Goal: Task Accomplishment & Management: Manage account settings

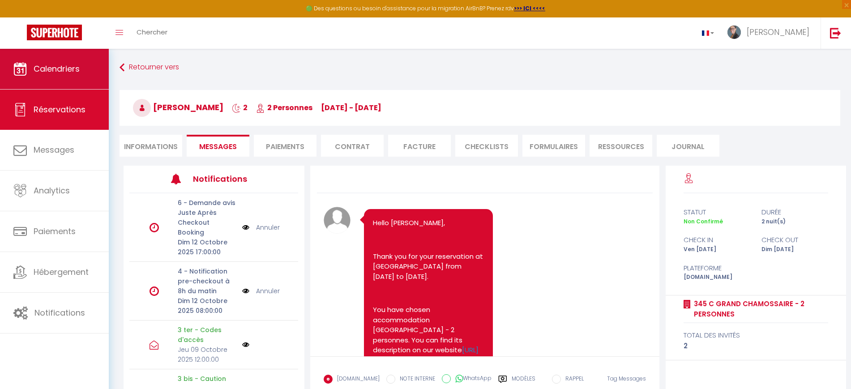
scroll to position [1499, 0]
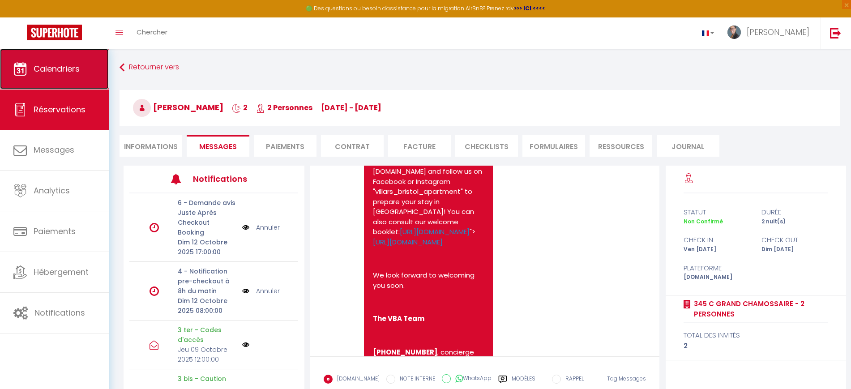
click at [55, 64] on span "Calendriers" at bounding box center [57, 68] width 46 height 11
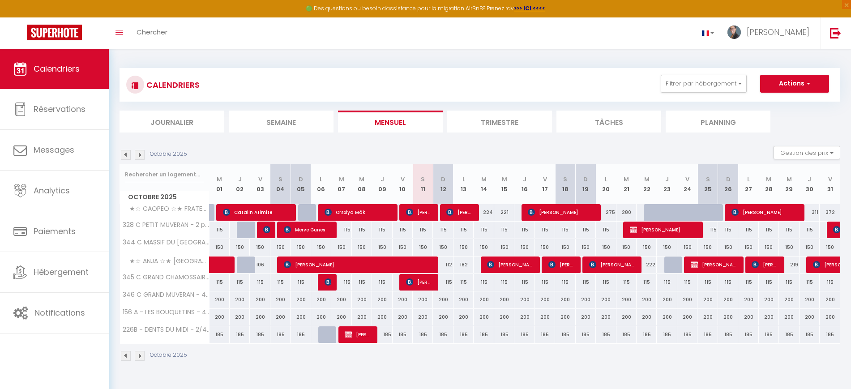
click at [139, 157] on img at bounding box center [140, 155] width 10 height 10
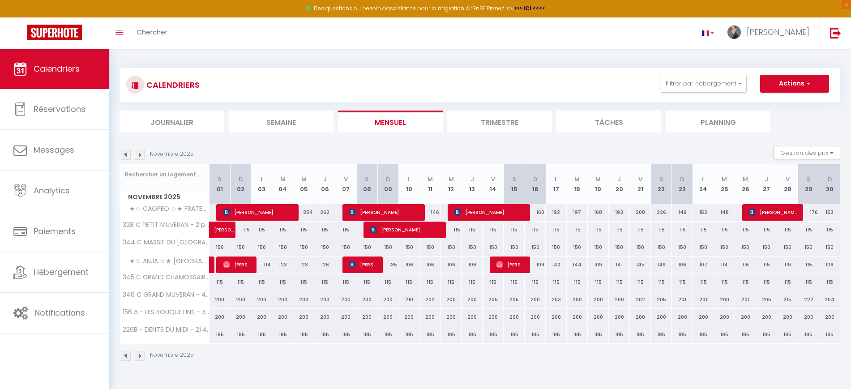
click at [139, 157] on img at bounding box center [140, 155] width 10 height 10
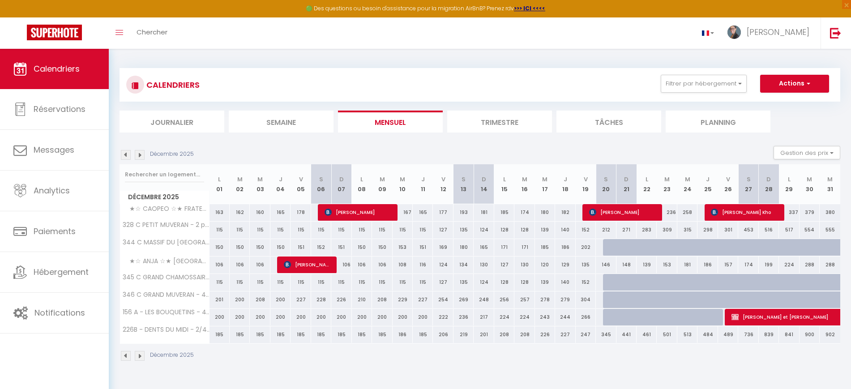
click at [139, 157] on img at bounding box center [140, 155] width 10 height 10
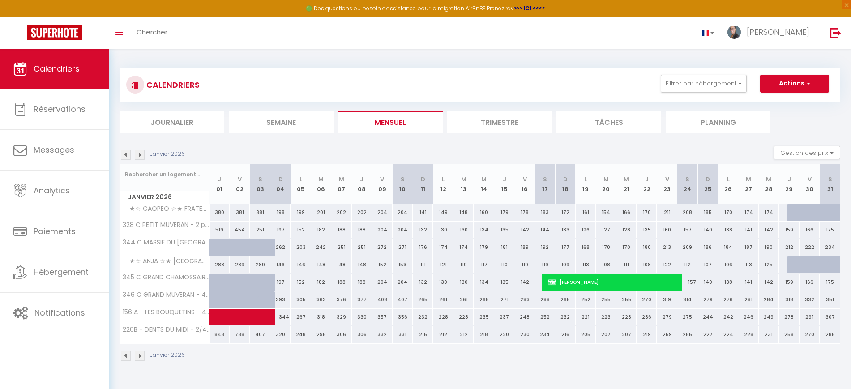
click at [139, 157] on img at bounding box center [140, 155] width 10 height 10
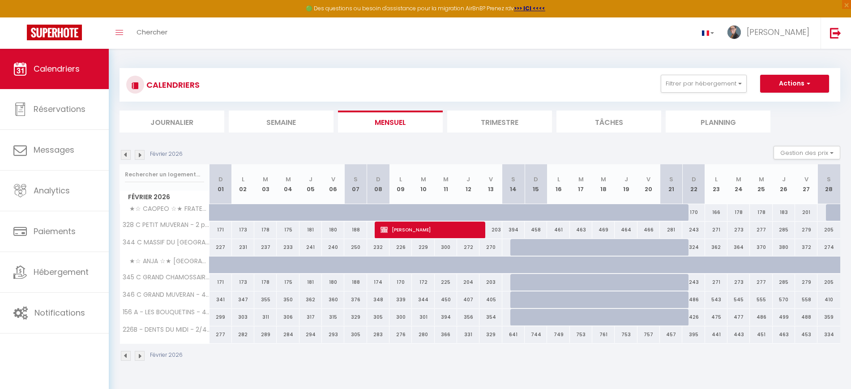
click at [516, 320] on div at bounding box center [521, 317] width 22 height 17
type input "690"
type input "Sam 14 Février 2026"
type input "Dim 15 Février 2026"
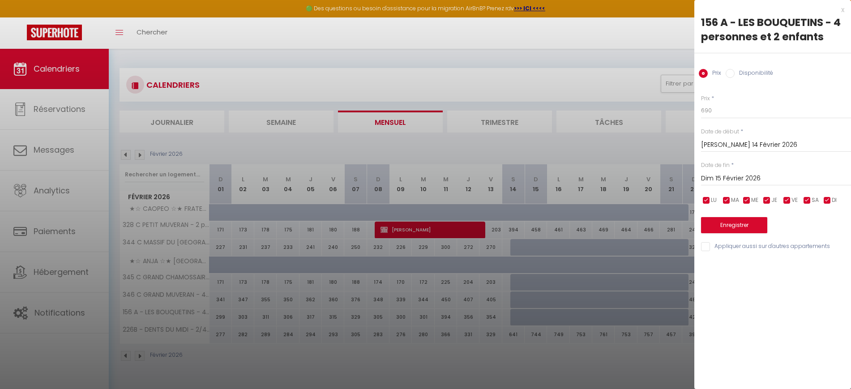
click at [516, 361] on div at bounding box center [425, 194] width 851 height 389
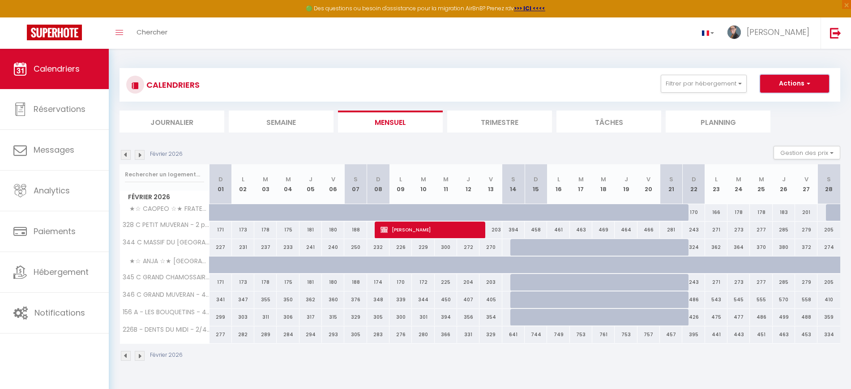
click at [803, 78] on button "Actions" at bounding box center [794, 84] width 69 height 18
click at [785, 99] on link "Nouvelle réservation" at bounding box center [785, 104] width 78 height 13
select select
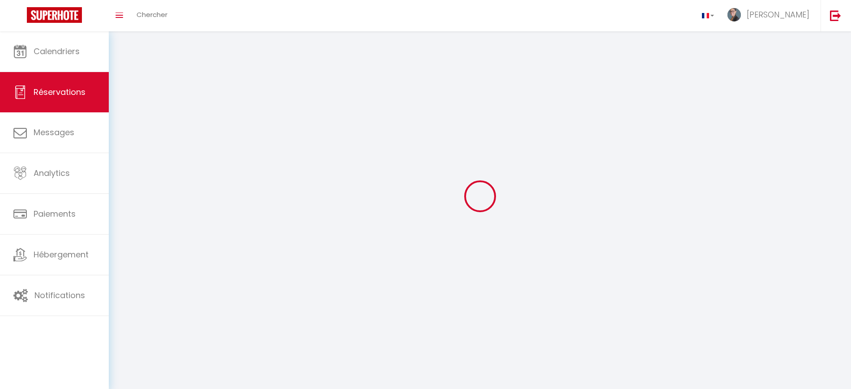
select select
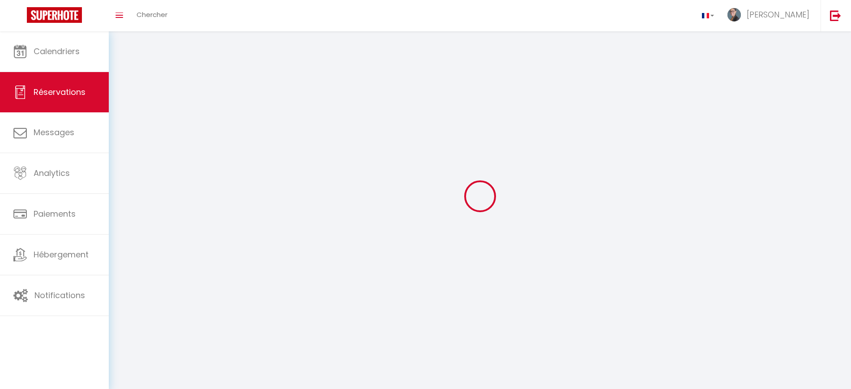
select select
checkbox input "false"
select select
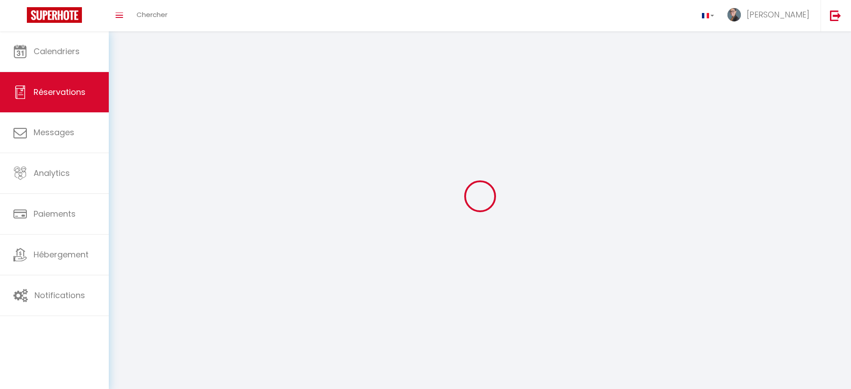
select select
checkbox input "false"
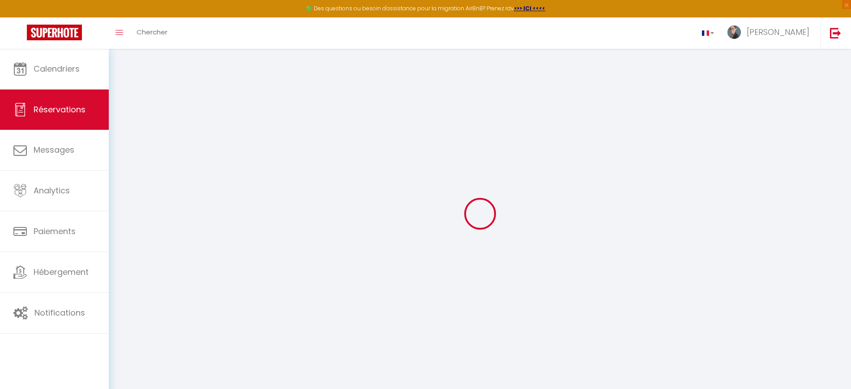
select select
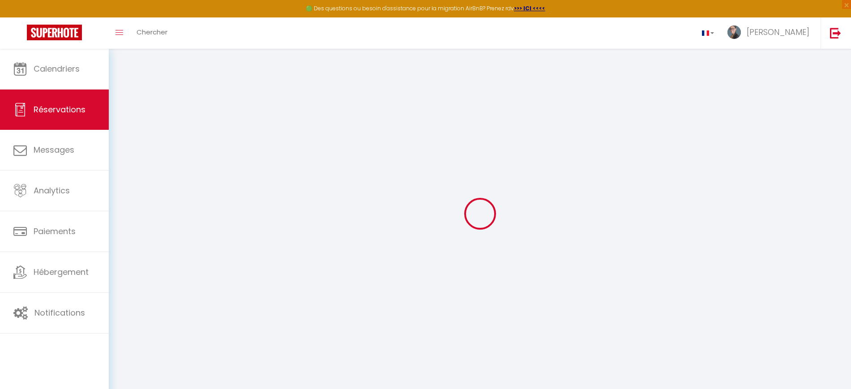
select select
checkbox input "false"
select select
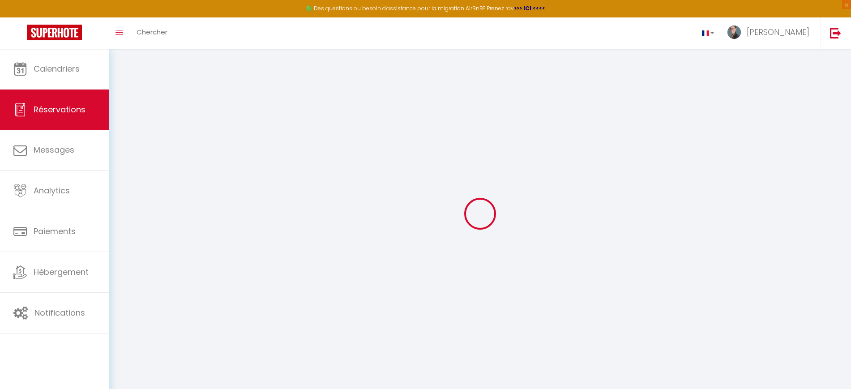
select select
checkbox input "false"
select select
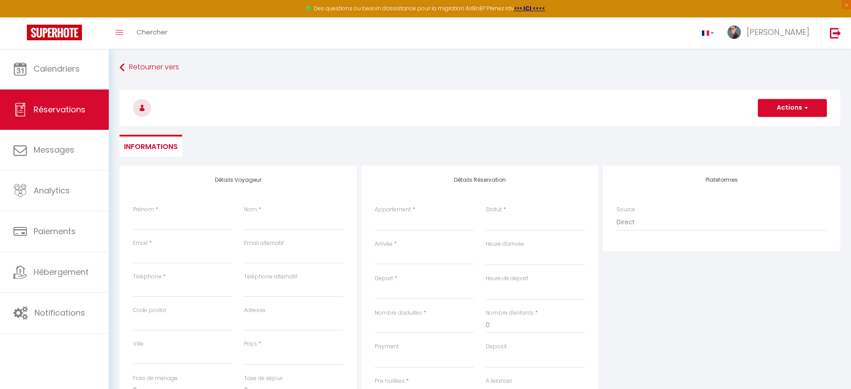
select select
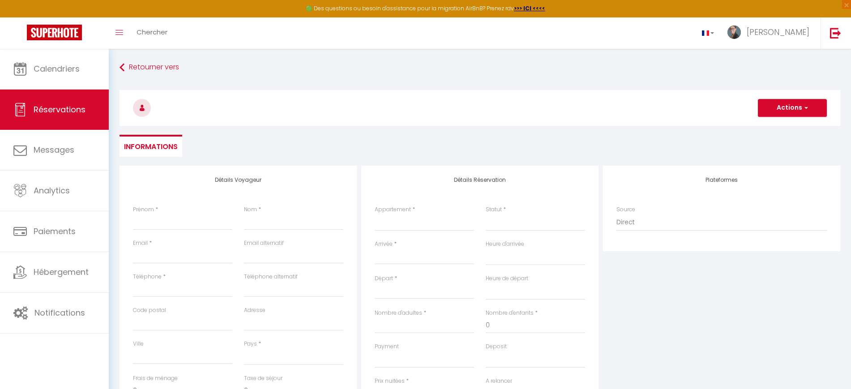
checkbox input "false"
select select
click at [408, 220] on select "★☆ ANJA ☆★ SAINT-JUST ★☆ AYNO ☆★ GRENADINE ★☆ CAOPEO ☆★ FRATELLINI 344 C MASSIF…" at bounding box center [424, 222] width 99 height 17
select select "56315"
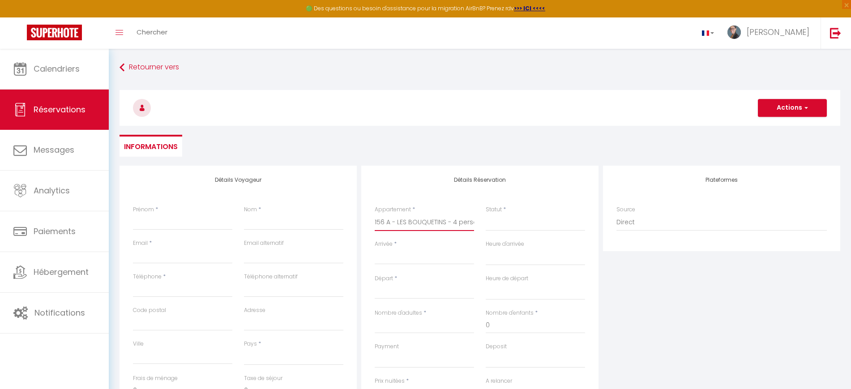
click at [375, 214] on select "★☆ ANJA ☆★ SAINT-JUST ★☆ AYNO ☆★ GRENADINE ★☆ CAOPEO ☆★ FRATELLINI 344 C MASSIF…" at bounding box center [424, 222] width 99 height 17
select select
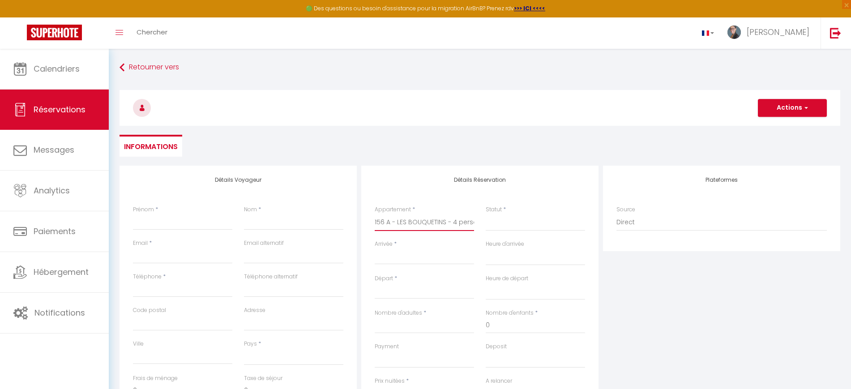
select select
checkbox input "false"
select select
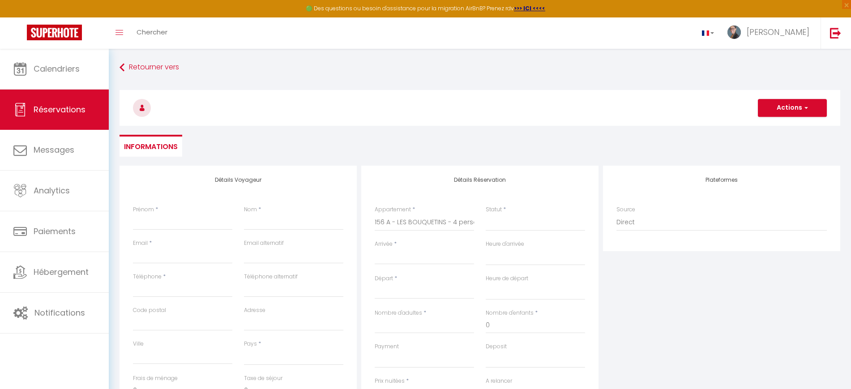
select select
checkbox input "false"
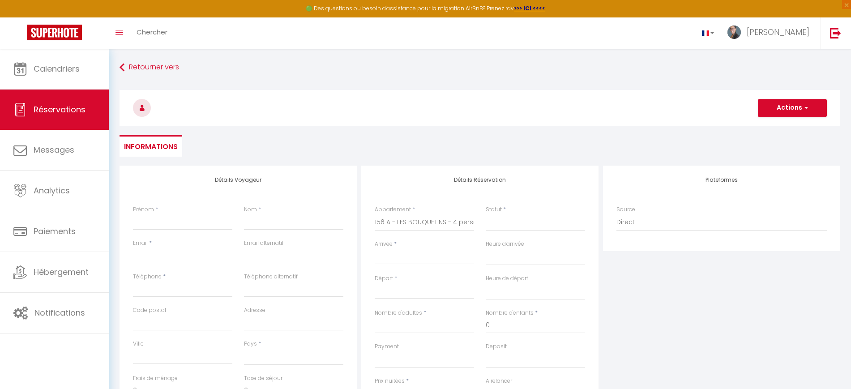
click at [435, 260] on input "Arrivée" at bounding box center [424, 258] width 99 height 12
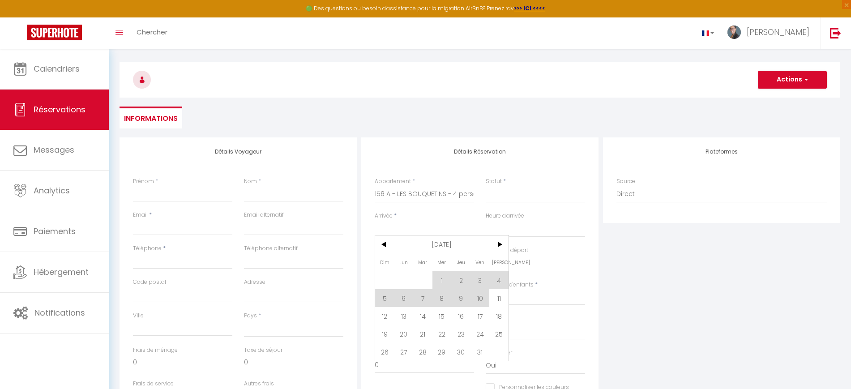
scroll to position [38, 0]
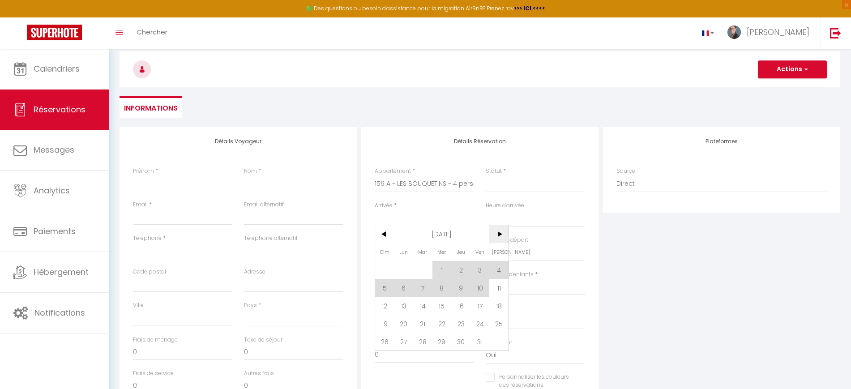
click at [497, 236] on span ">" at bounding box center [498, 234] width 19 height 18
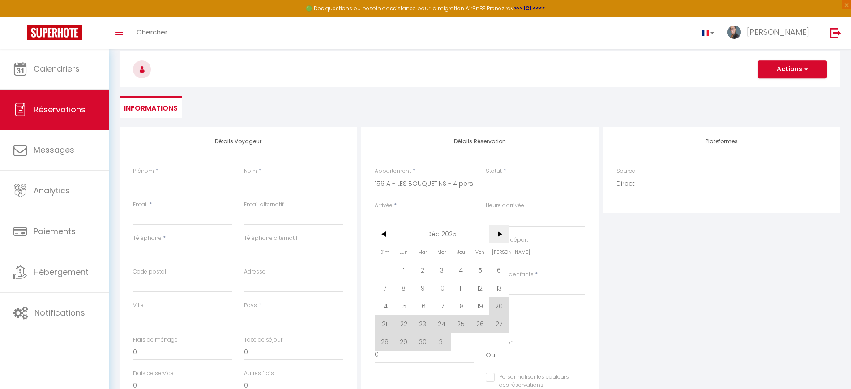
click at [497, 236] on span ">" at bounding box center [498, 234] width 19 height 18
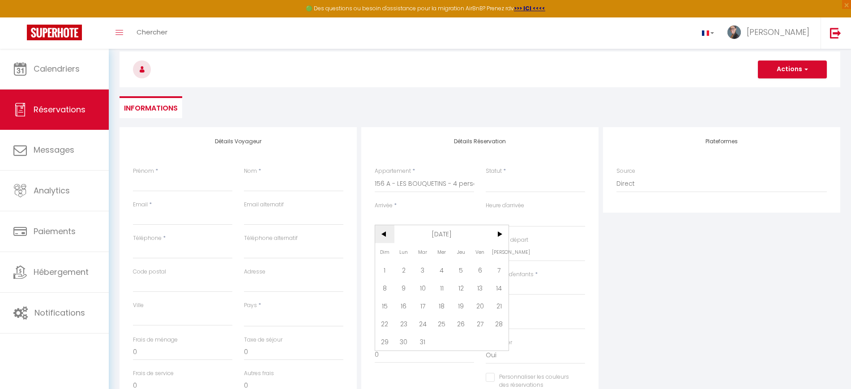
click at [380, 235] on span "<" at bounding box center [384, 234] width 19 height 18
click at [384, 321] on span "22" at bounding box center [384, 324] width 19 height 18
select select
type input "Dim 22 Février 2026"
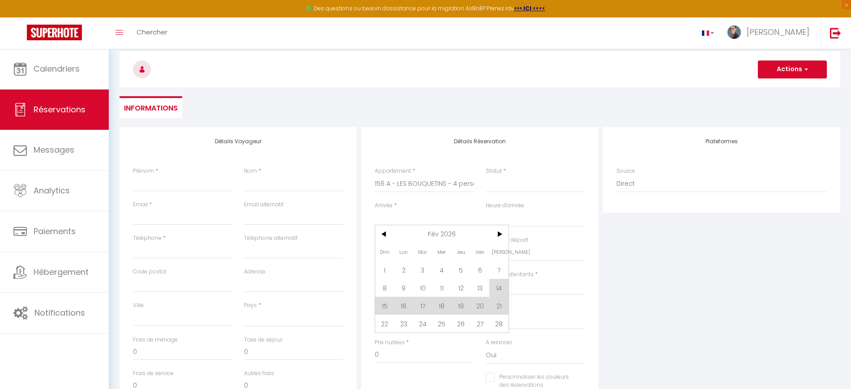
select select
type input "Lun 23 Février 2026"
select select
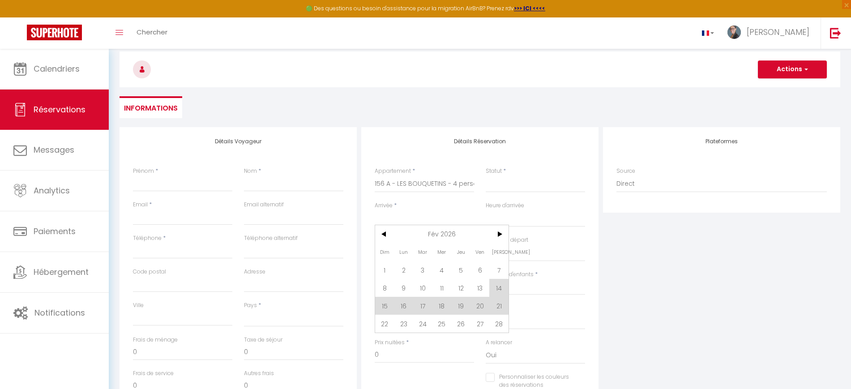
checkbox input "false"
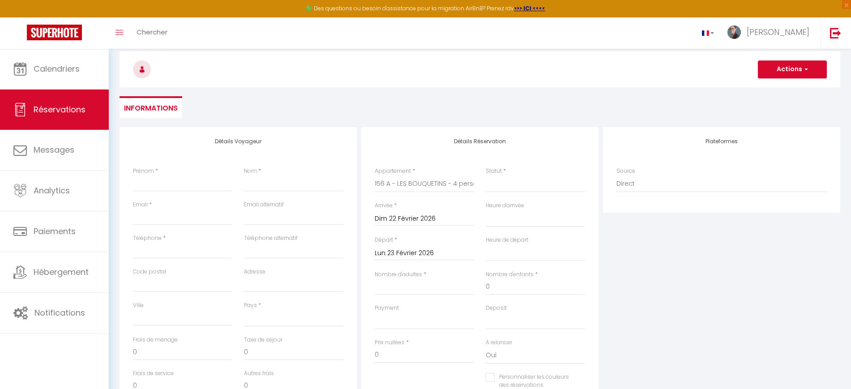
click at [450, 251] on input "Lun 23 Février 2026" at bounding box center [424, 254] width 99 height 12
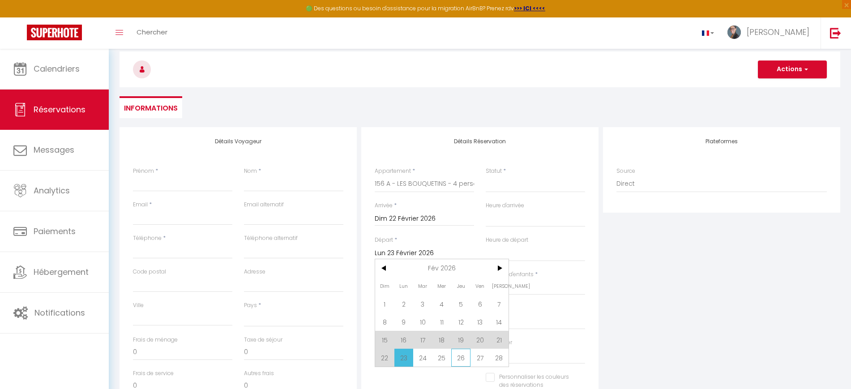
click at [455, 355] on span "26" at bounding box center [460, 358] width 19 height 18
select select
type input "Jeu 26 Février 2026"
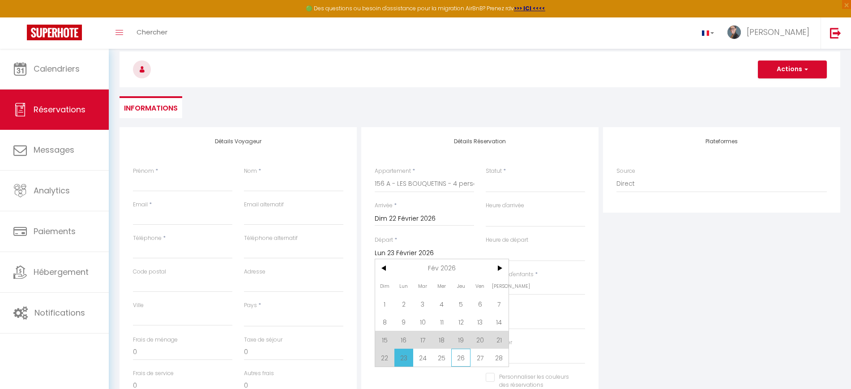
select select
checkbox input "false"
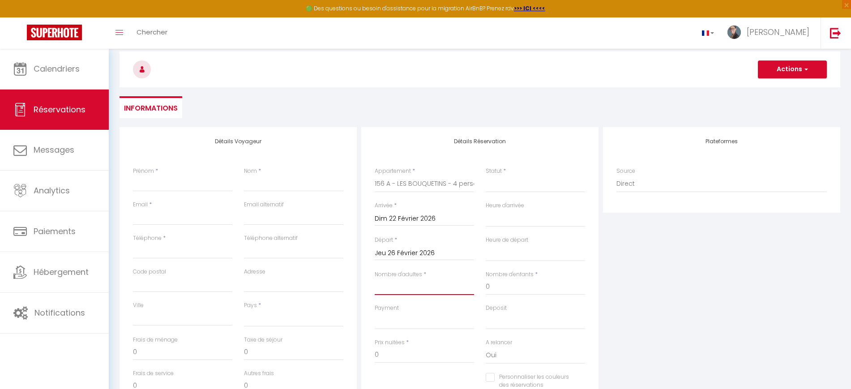
click at [440, 291] on input "Nombre d'adultes" at bounding box center [424, 287] width 99 height 16
type input "4"
select select
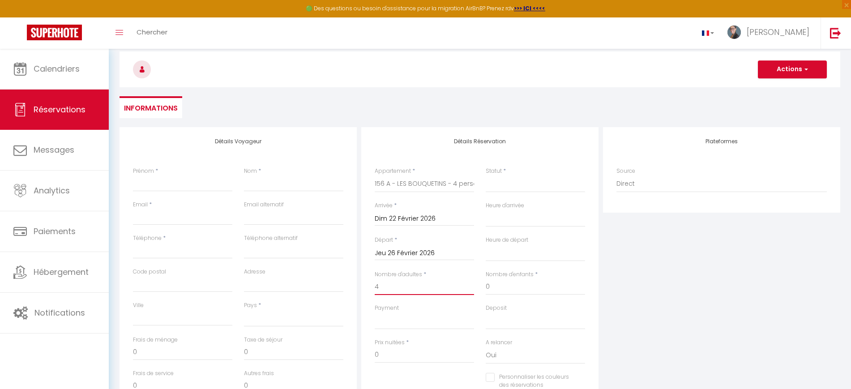
select select
checkbox input "false"
select select
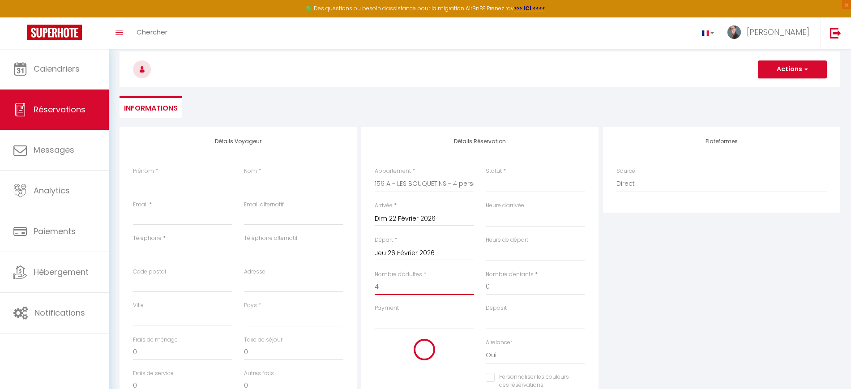
select select
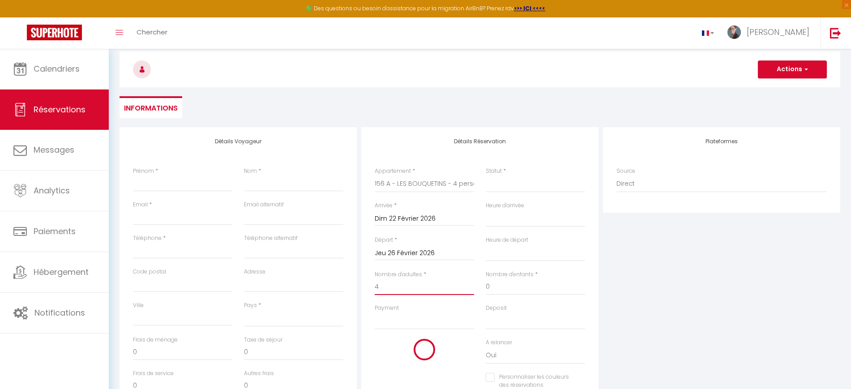
checkbox input "false"
type input "4"
click at [509, 288] on input "0" at bounding box center [535, 287] width 99 height 16
select select
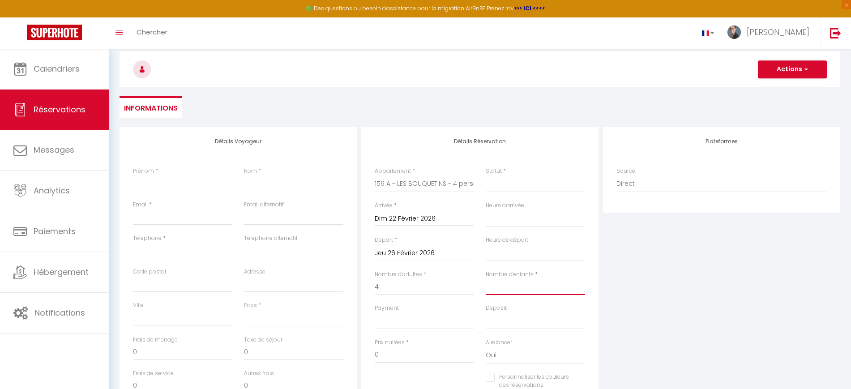
select select
checkbox input "false"
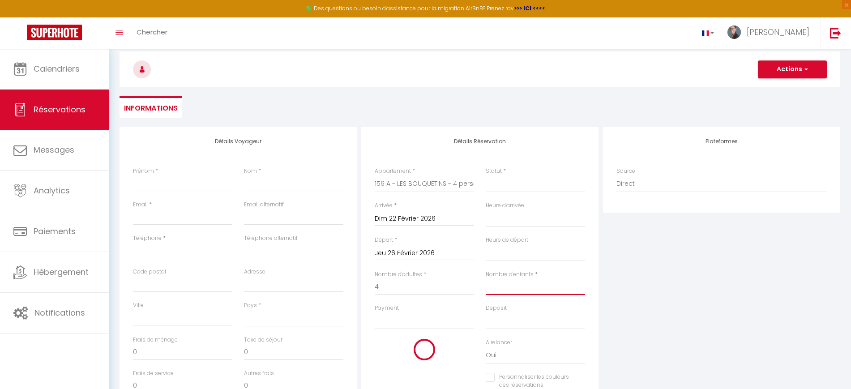
select select
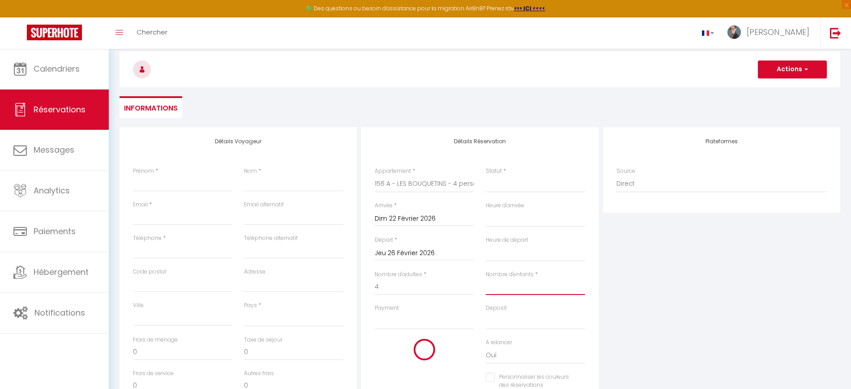
select select
checkbox input "false"
type input "1"
select select
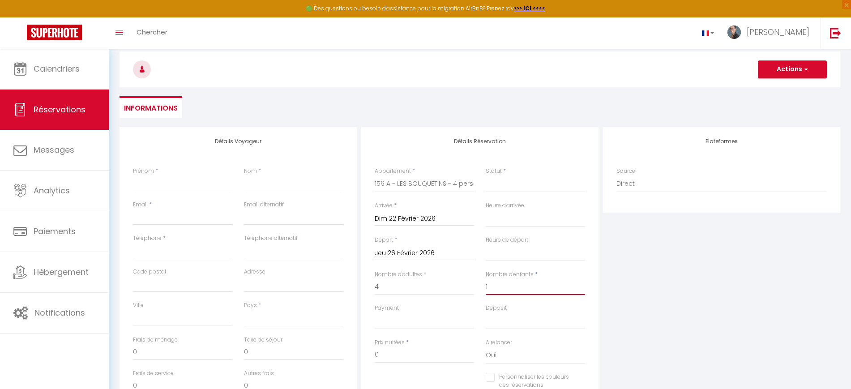
select select
checkbox input "false"
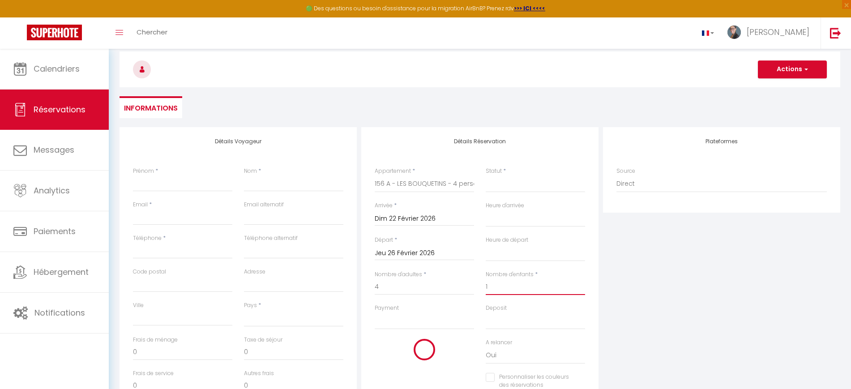
select select
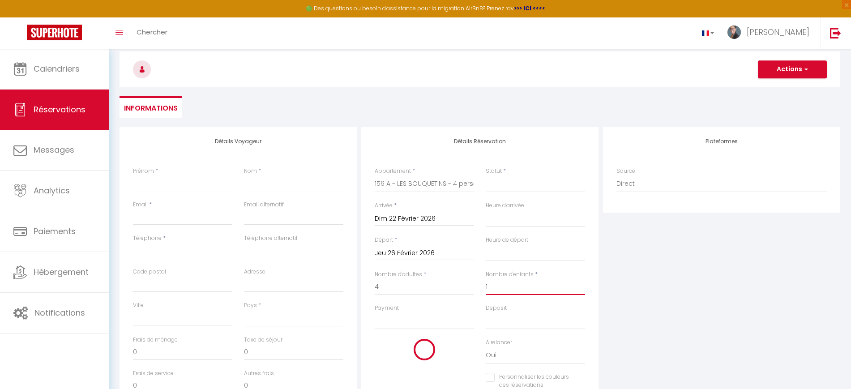
select select
checkbox input "false"
type input "1"
click at [661, 324] on div "Plateformes Source Direct Airbnb.com Booking.com Chalet montagne Expedia Gite d…" at bounding box center [722, 287] width 242 height 320
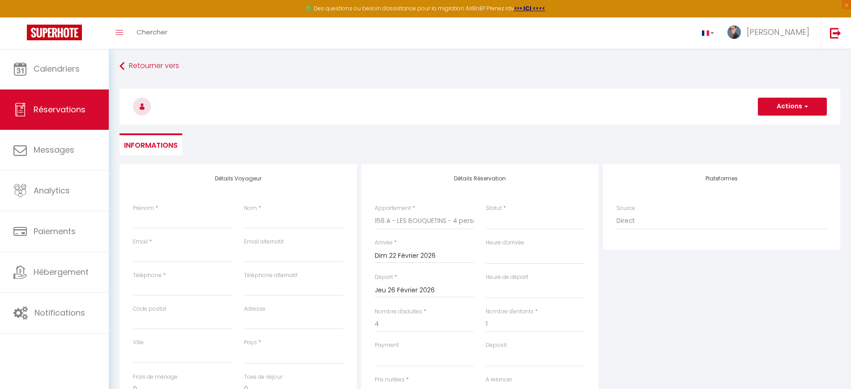
scroll to position [0, 0]
click at [533, 230] on select "Confirmé Non Confirmé Annulé Annulé par le voyageur No Show Request" at bounding box center [535, 222] width 99 height 17
select select "2"
click at [486, 214] on select "Confirmé Non Confirmé Annulé Annulé par le voyageur No Show Request" at bounding box center [535, 222] width 99 height 17
select select
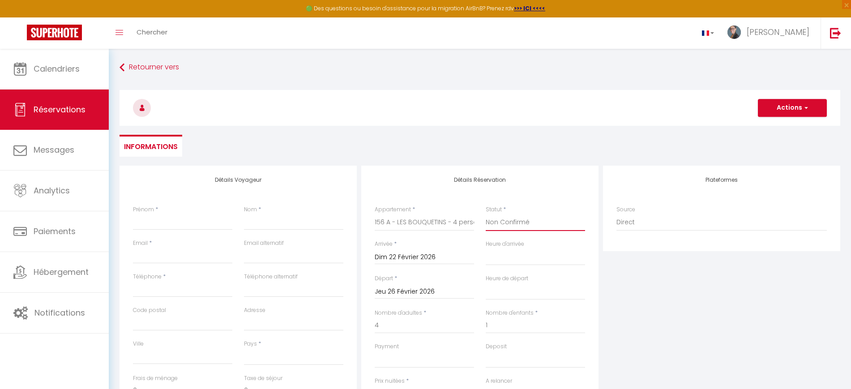
select select
checkbox input "false"
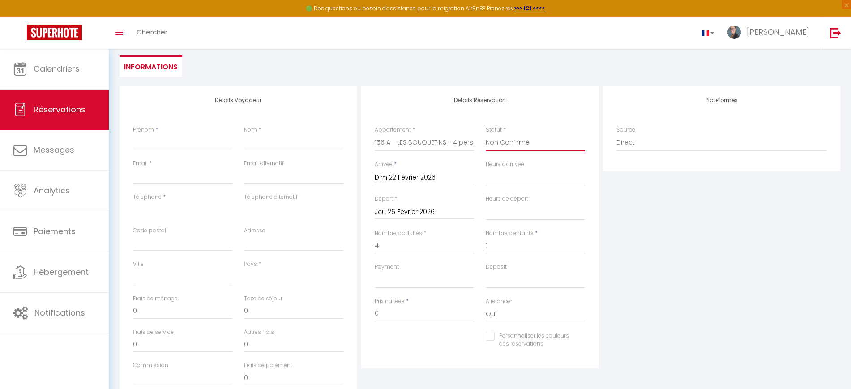
scroll to position [82, 0]
click at [422, 272] on select "OK KO" at bounding box center [424, 277] width 99 height 17
select select "10"
click at [375, 269] on select "OK KO" at bounding box center [424, 277] width 99 height 17
select select
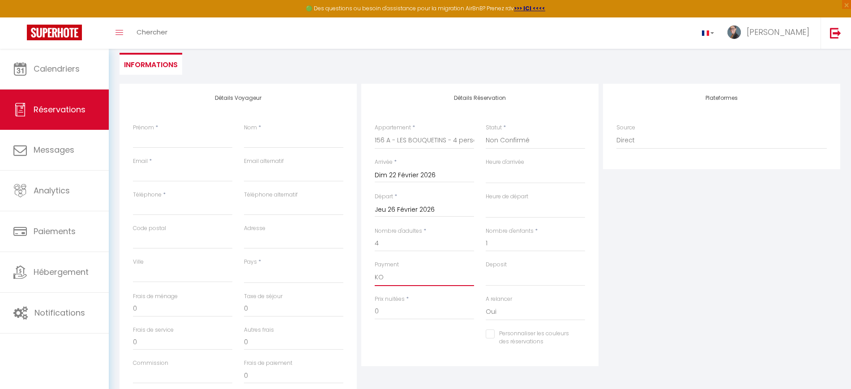
select select
checkbox input "false"
click at [594, 295] on div "Détails Réservation Appartement * ★☆ ANJA ☆★ SAINT-JUST ★☆ AYNO ☆★ GRENADINE ★☆…" at bounding box center [479, 225] width 237 height 282
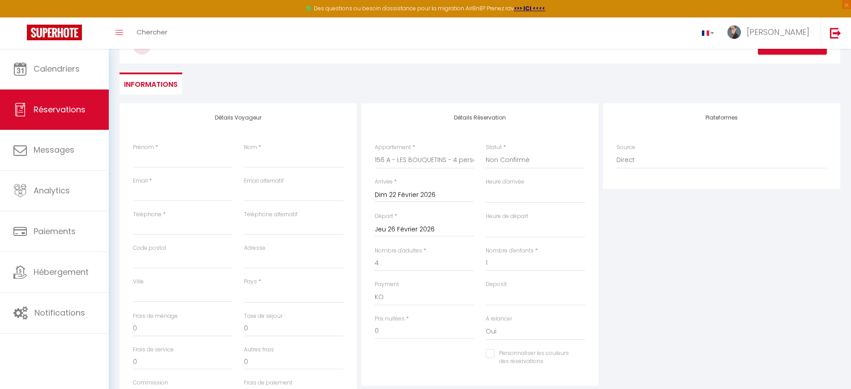
scroll to position [62, 0]
click at [439, 232] on input "Jeu 26 Février 2026" at bounding box center [424, 230] width 99 height 12
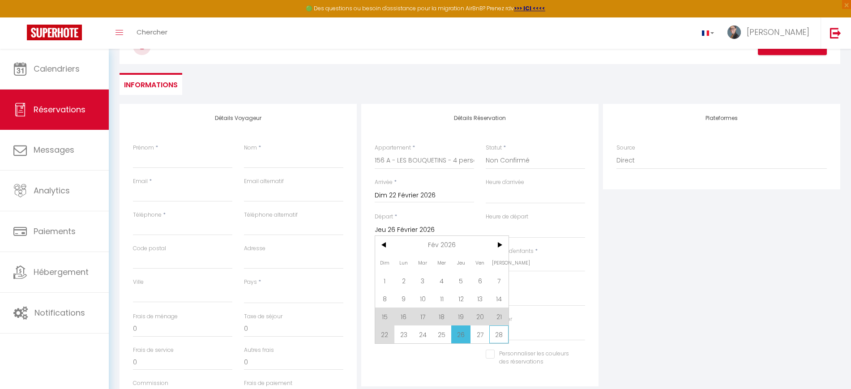
click at [504, 337] on span "28" at bounding box center [498, 334] width 19 height 18
select select
type input "Sam 28 Février 2026"
select select
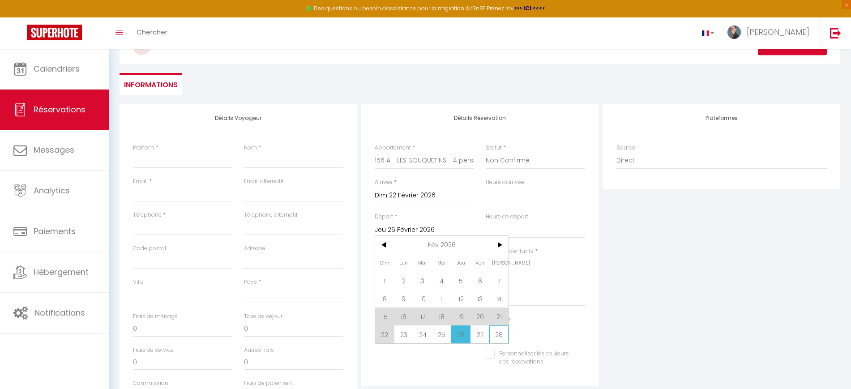
select select
checkbox input "false"
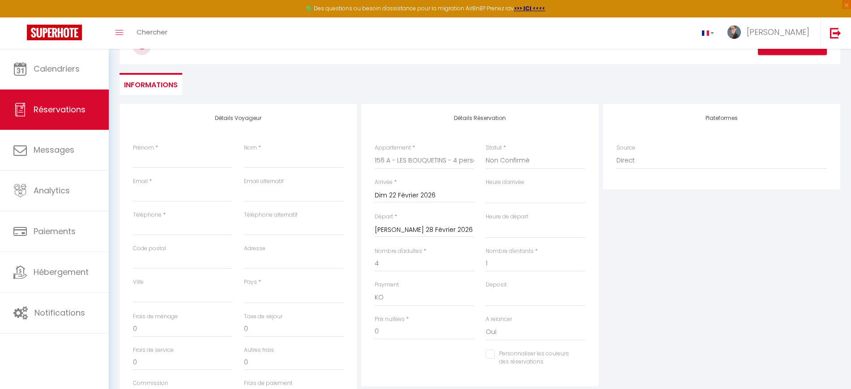
select select
checkbox input "false"
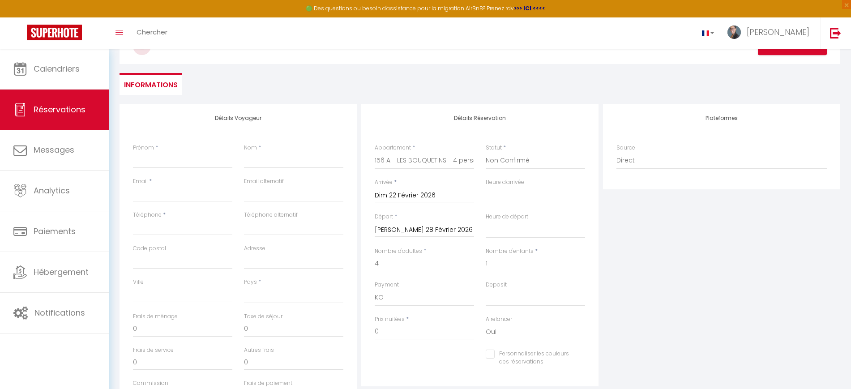
click at [442, 226] on input "Sam 28 Février 2026" at bounding box center [424, 230] width 99 height 12
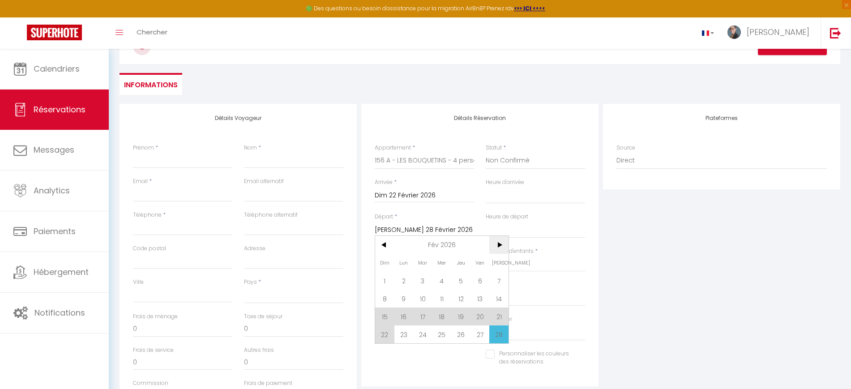
click at [499, 247] on span ">" at bounding box center [498, 245] width 19 height 18
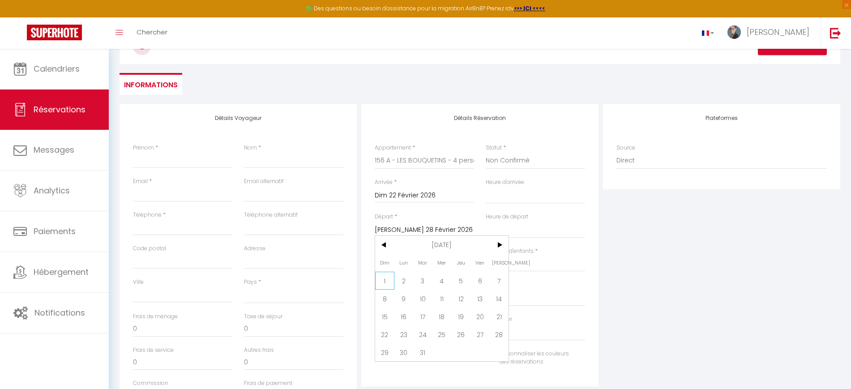
click at [382, 285] on span "1" at bounding box center [384, 281] width 19 height 18
select select
type input "Dim 01 Mars 2026"
select select
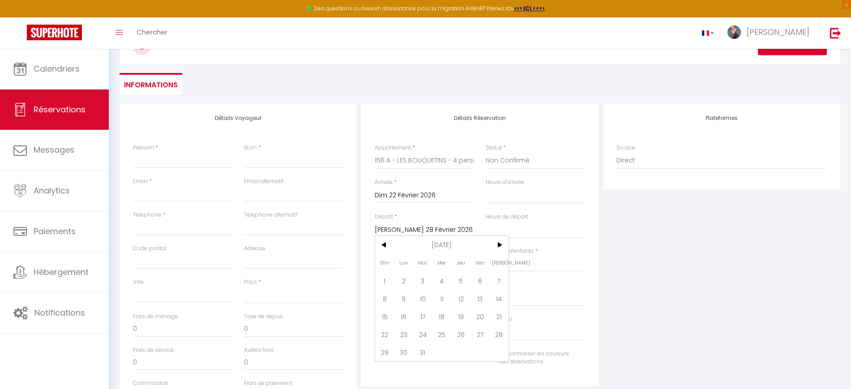
select select
checkbox input "false"
select select
type input "120"
select select
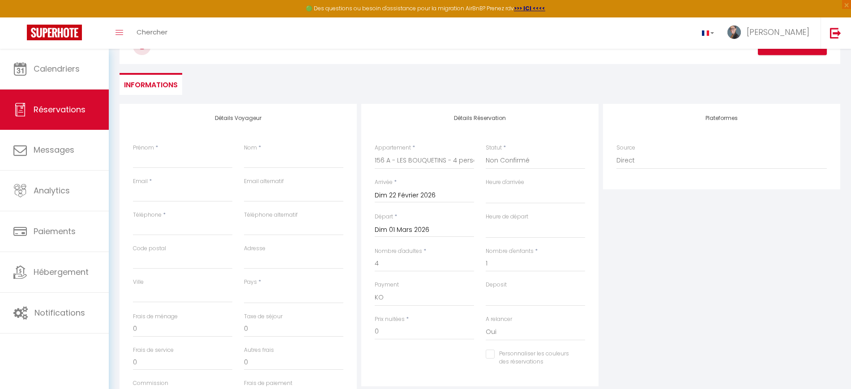
select select
type input "3280"
checkbox input "false"
click at [673, 327] on div "Plateformes Source Direct Airbnb.com Booking.com Chalet montagne Expedia Gite d…" at bounding box center [722, 264] width 242 height 320
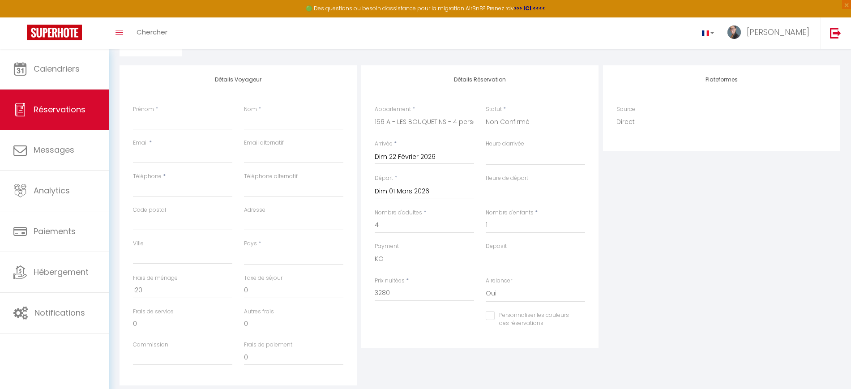
scroll to position [124, 0]
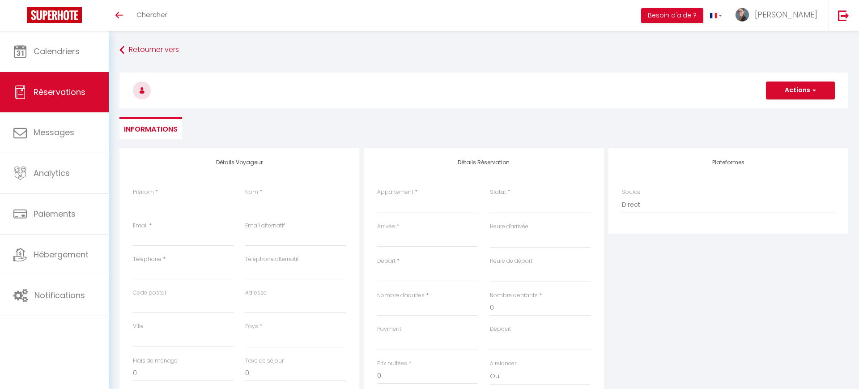
select select
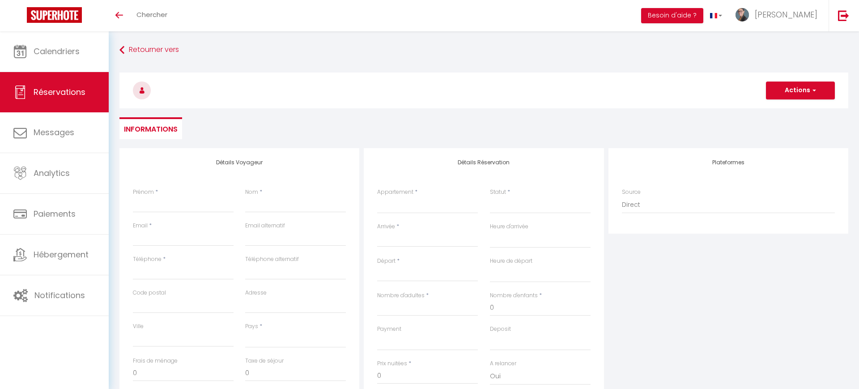
select select
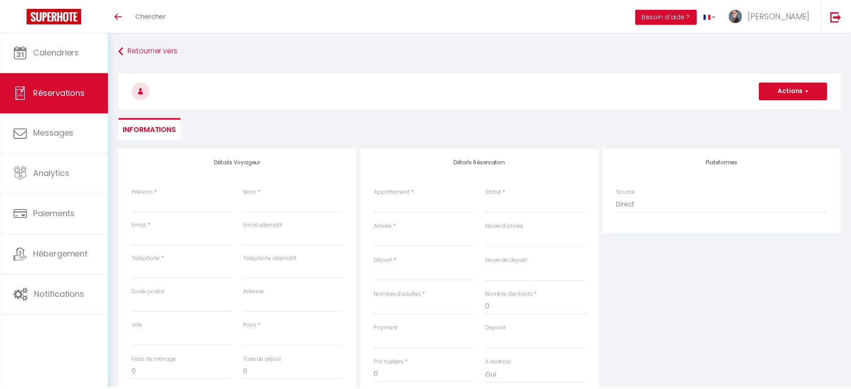
scroll to position [62, 0]
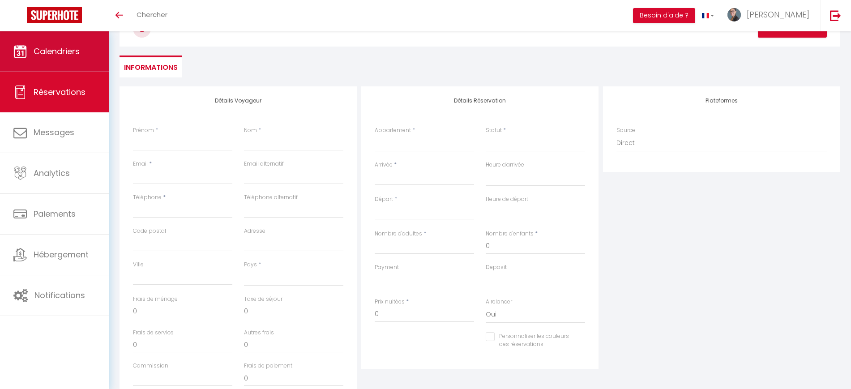
click at [96, 58] on link "Calendriers" at bounding box center [54, 51] width 109 height 40
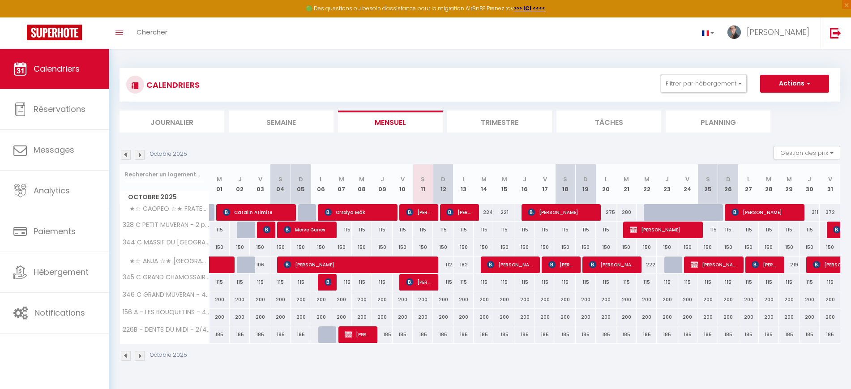
click at [703, 89] on button "Filtrer par hébergement" at bounding box center [704, 84] width 86 height 18
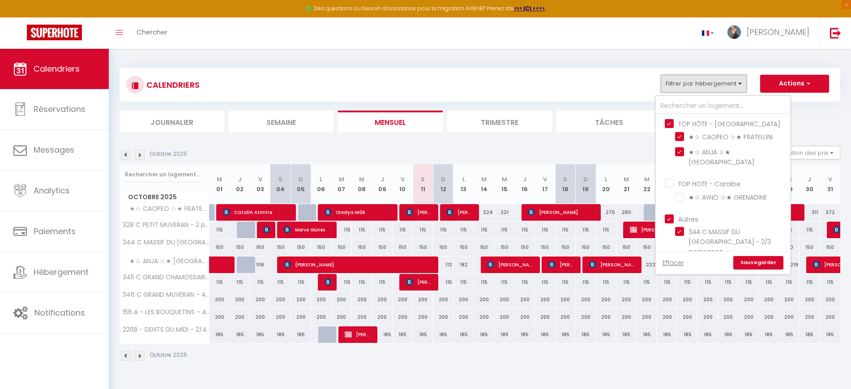
click at [703, 89] on button "Filtrer par hébergement" at bounding box center [704, 84] width 86 height 18
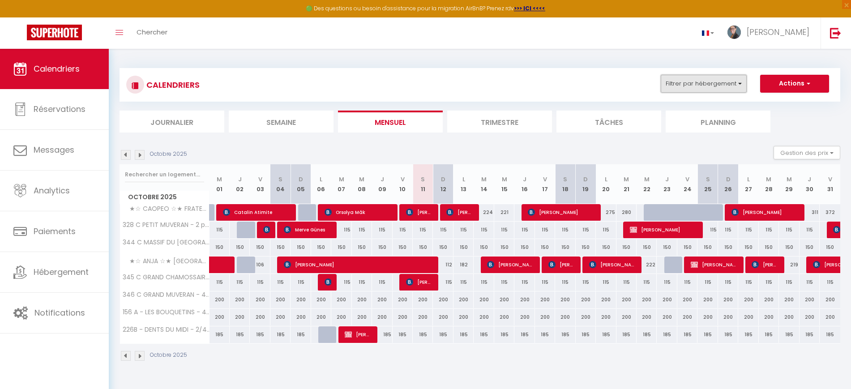
click at [702, 87] on button "Filtrer par hébergement" at bounding box center [704, 84] width 86 height 18
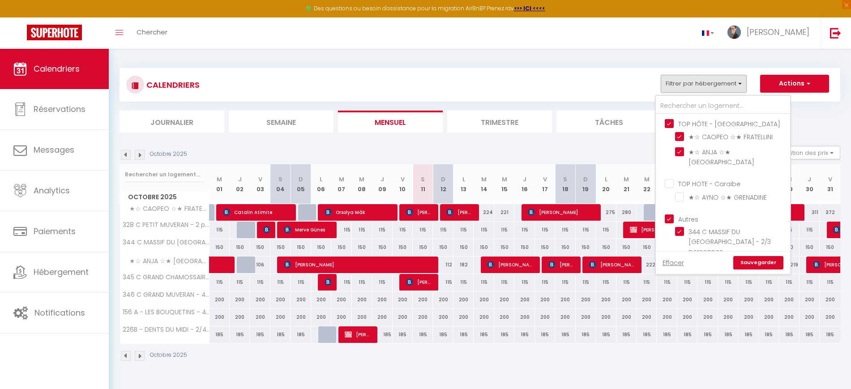
click at [666, 120] on input "TOP HÔTE - [GEOGRAPHIC_DATA]" at bounding box center [732, 123] width 134 height 9
checkbox input "false"
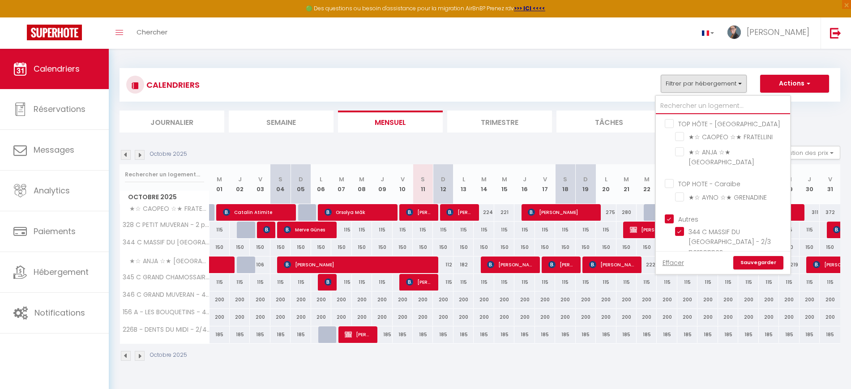
click at [685, 111] on input "text" at bounding box center [723, 106] width 134 height 16
click at [665, 211] on ul "Autres 344 C MASSIF DU [GEOGRAPHIC_DATA] - 2/3 personnes 346 C GRAND MUVERAN - …" at bounding box center [723, 298] width 134 height 179
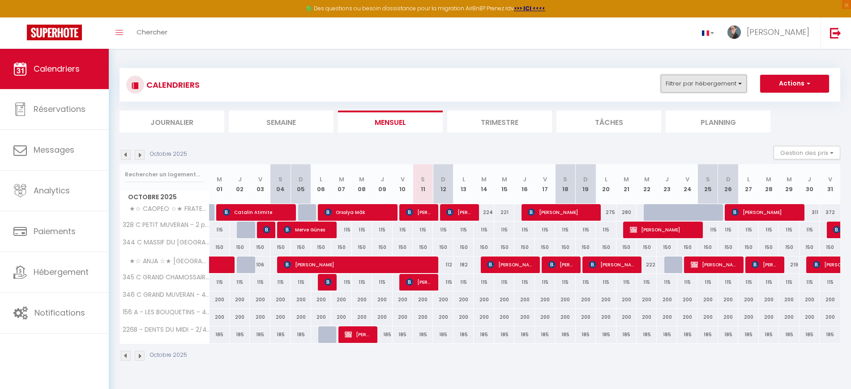
click at [709, 76] on button "Filtrer par hébergement" at bounding box center [704, 84] width 86 height 18
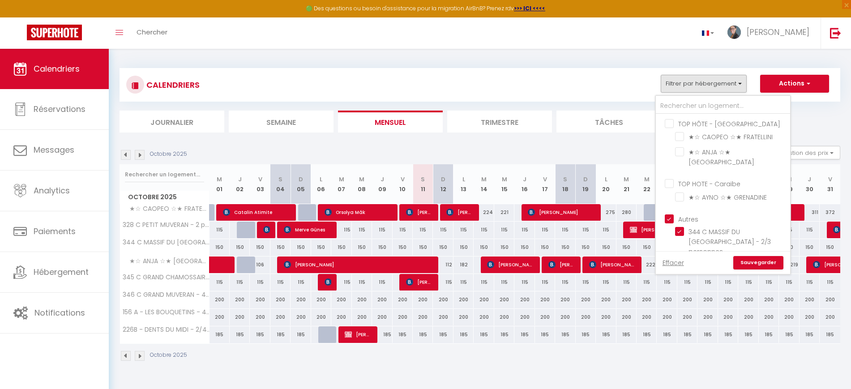
click at [670, 214] on input "Autres" at bounding box center [732, 218] width 134 height 9
checkbox input "false"
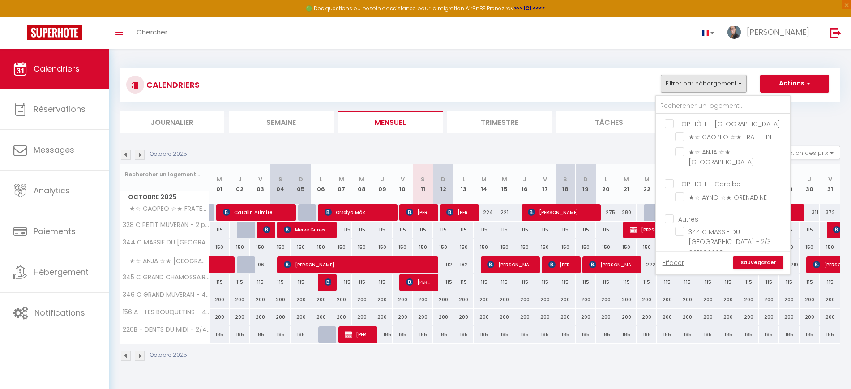
checkbox input "false"
click at [709, 103] on input "text" at bounding box center [723, 106] width 134 height 16
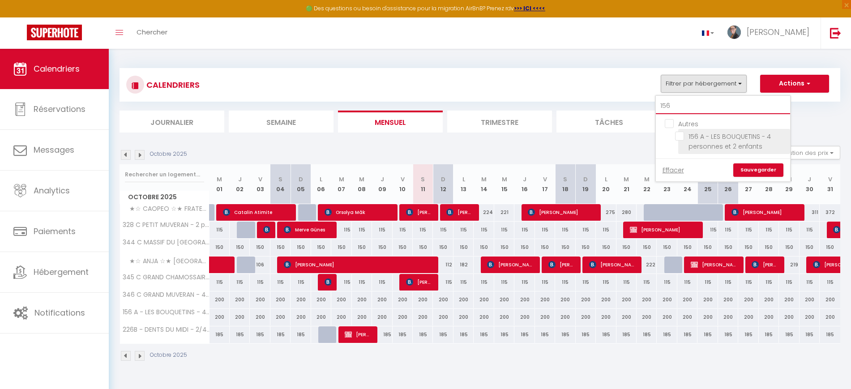
type input "156"
click at [682, 135] on input "156 A - LES BOUQUETINS - 4 personnes et 2 enfants" at bounding box center [731, 136] width 112 height 9
checkbox input "true"
click at [749, 168] on link "Sauvegarder" at bounding box center [758, 169] width 50 height 13
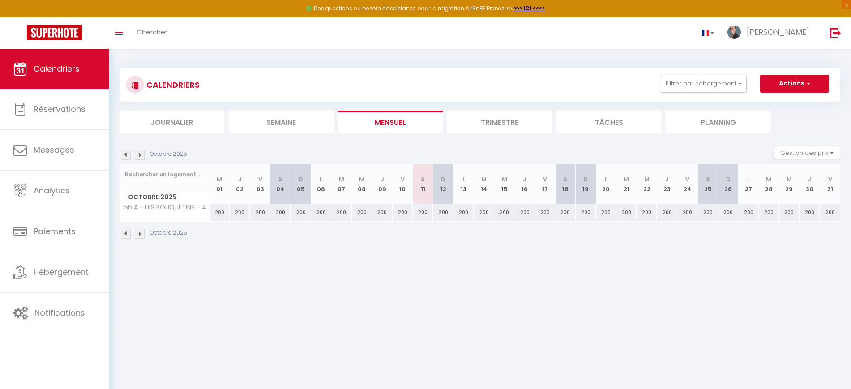
click at [497, 126] on li "Trimestre" at bounding box center [499, 122] width 105 height 22
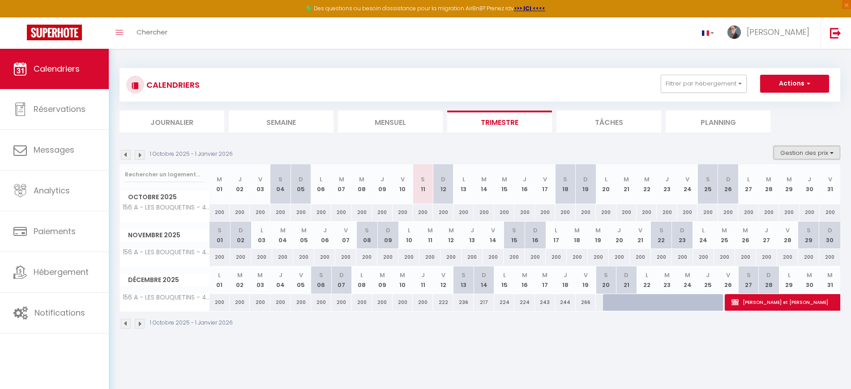
click at [814, 158] on button "Gestion des prix" at bounding box center [806, 152] width 67 height 13
click at [805, 186] on label "Nb Nuits minimum" at bounding box center [799, 181] width 63 height 10
click at [805, 185] on input "Nb Nuits minimum" at bounding box center [799, 180] width 81 height 9
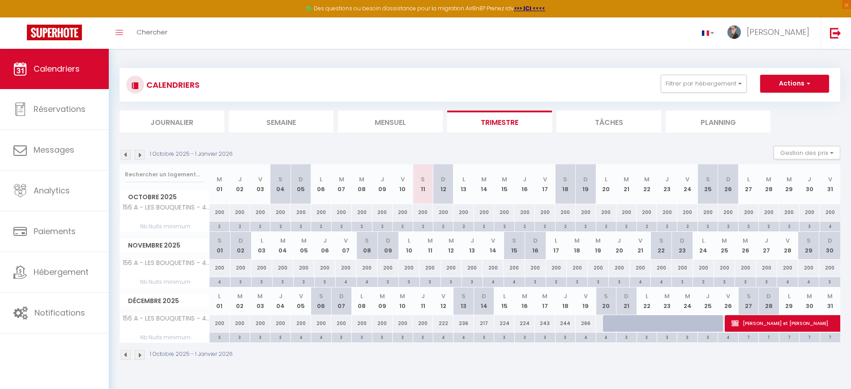
click at [141, 153] on img at bounding box center [140, 155] width 10 height 10
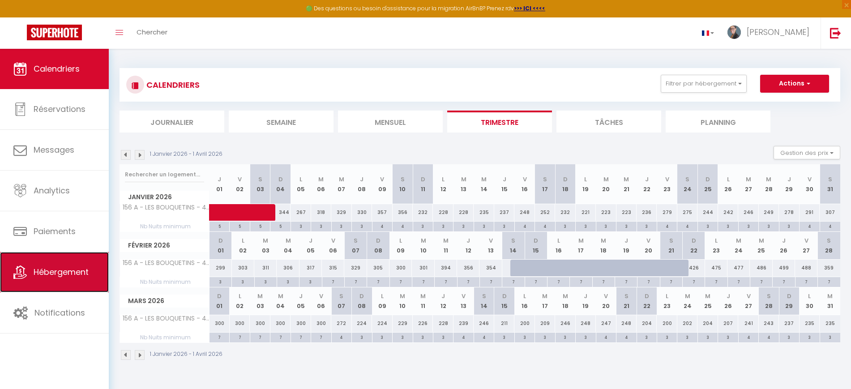
click at [55, 270] on span "Hébergement" at bounding box center [61, 271] width 55 height 11
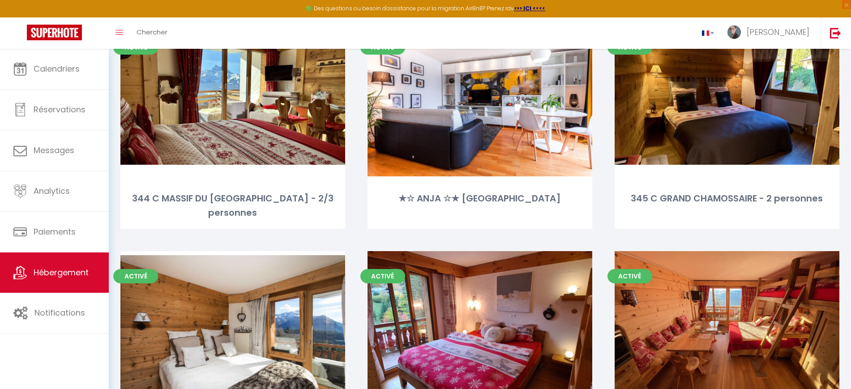
scroll to position [395, 0]
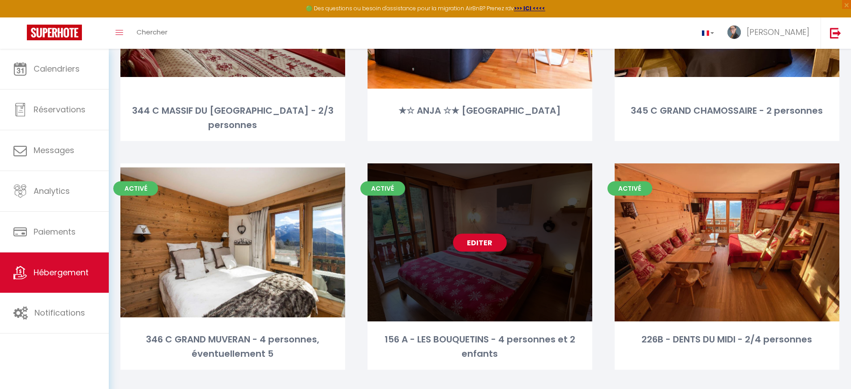
click at [474, 234] on link "Editer" at bounding box center [480, 243] width 54 height 18
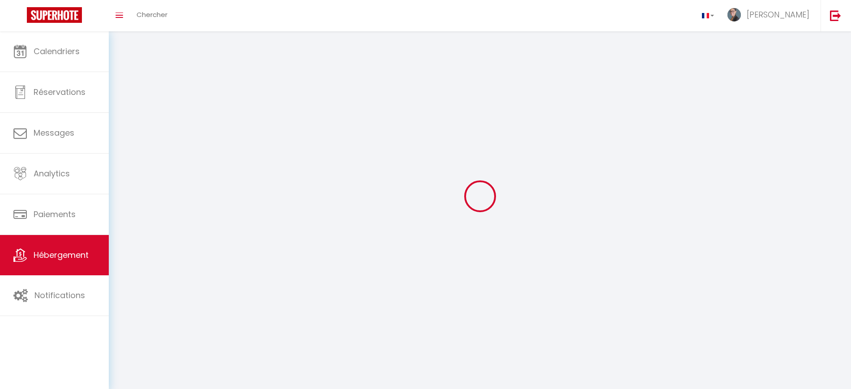
select select
select select "28"
select select
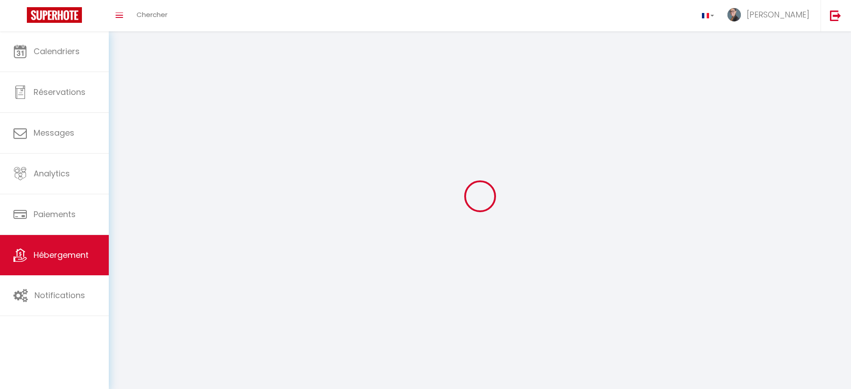
select select
checkbox input "false"
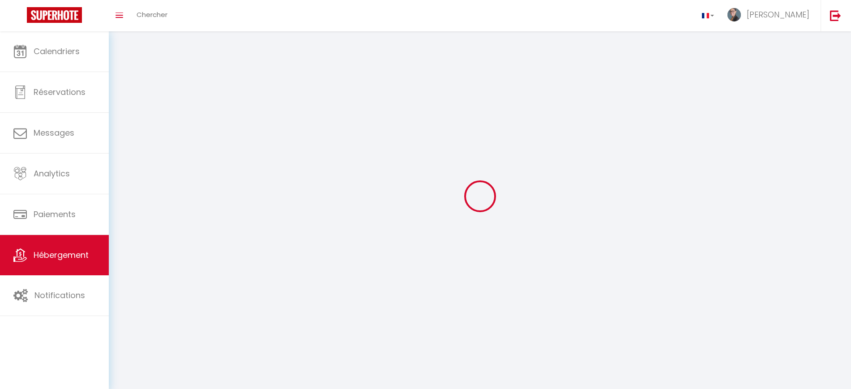
checkbox input "false"
select select
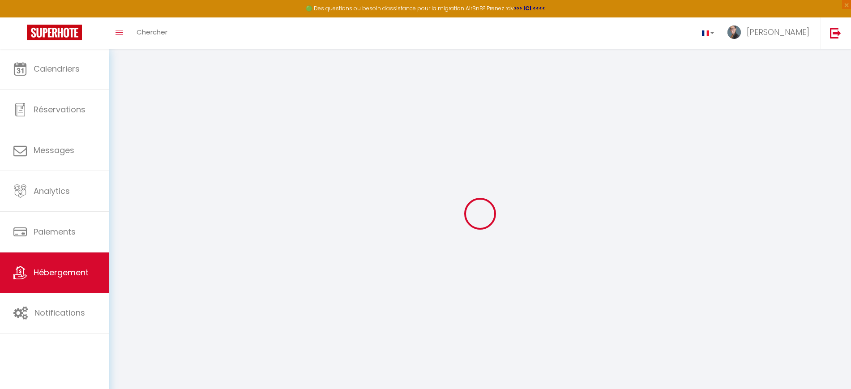
select select
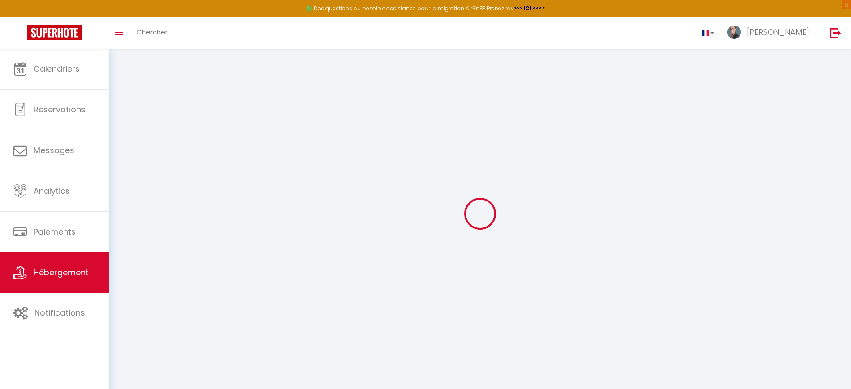
select select
checkbox input "false"
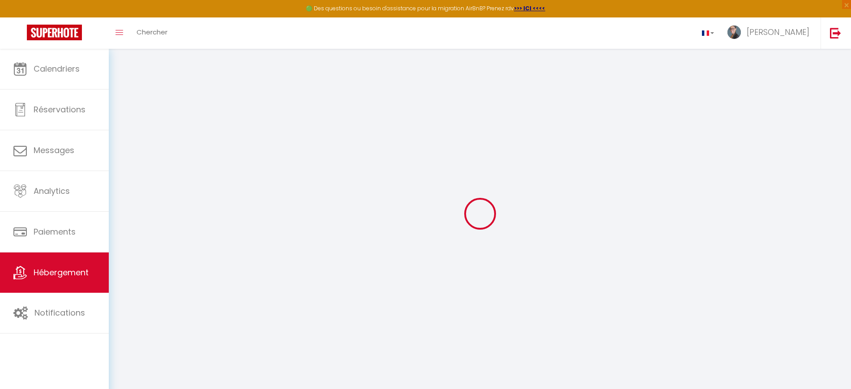
select select
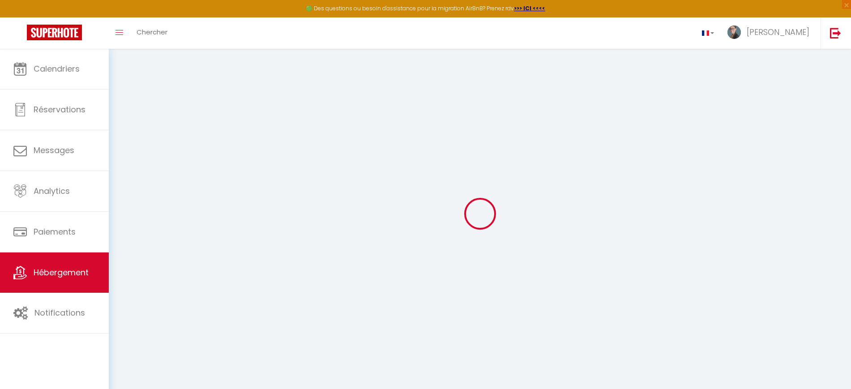
select select
checkbox input "false"
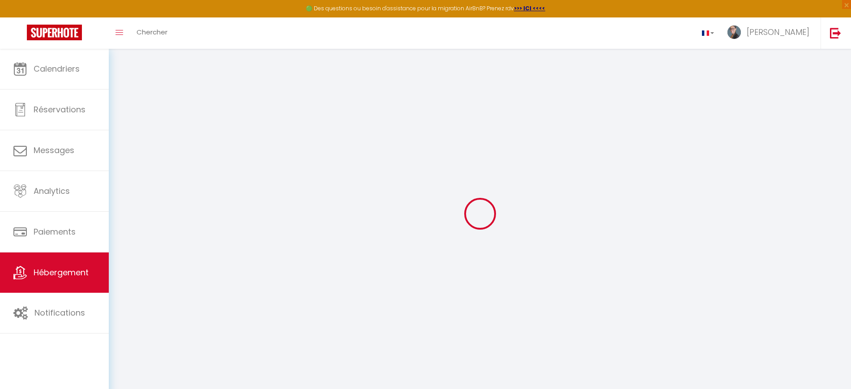
checkbox input "false"
select select
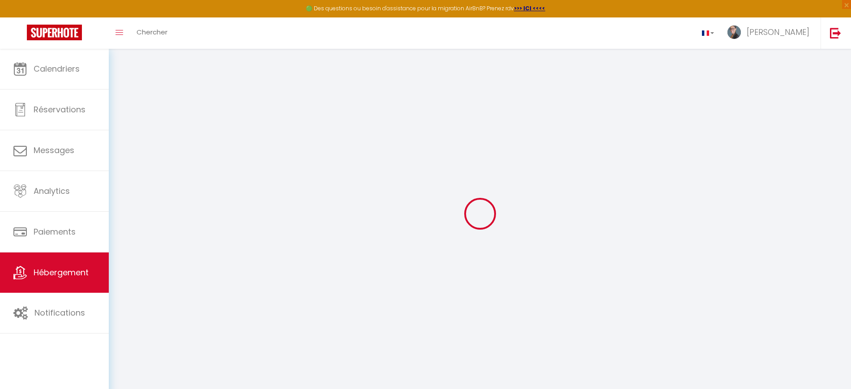
select select
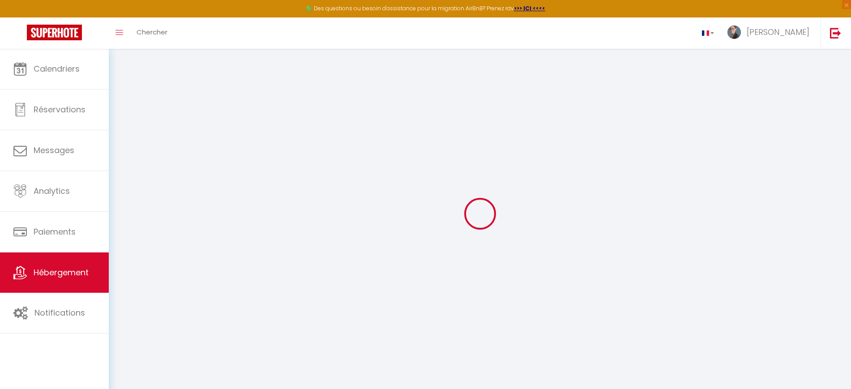
checkbox input "false"
select select
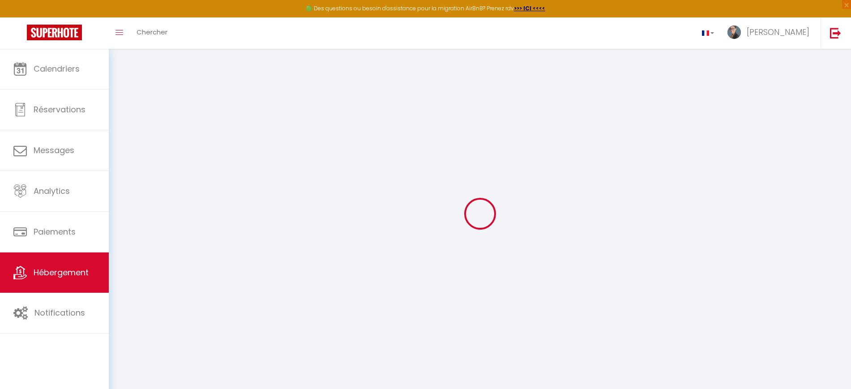
select select
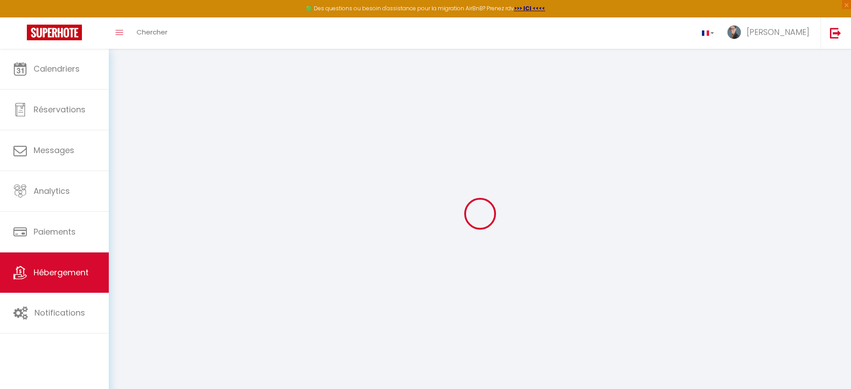
select select
checkbox input "false"
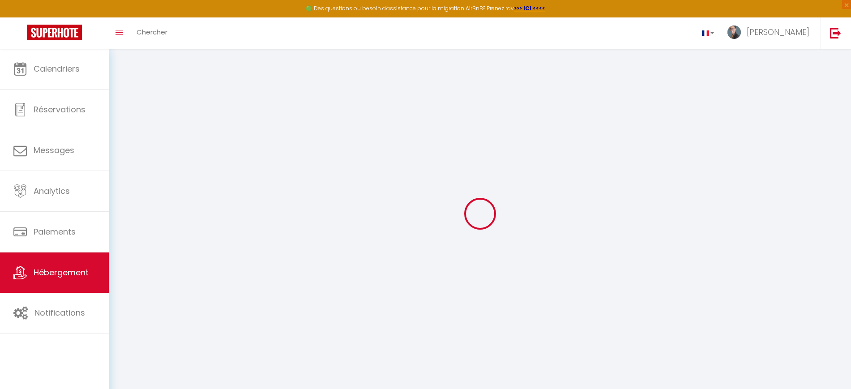
checkbox input "false"
select select
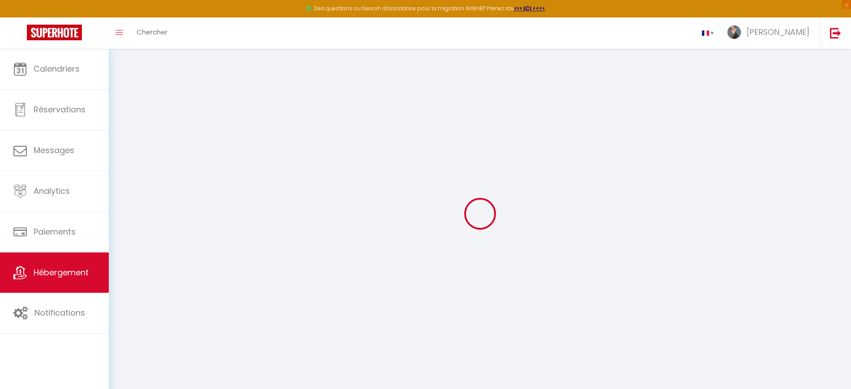
select select
checkbox input "false"
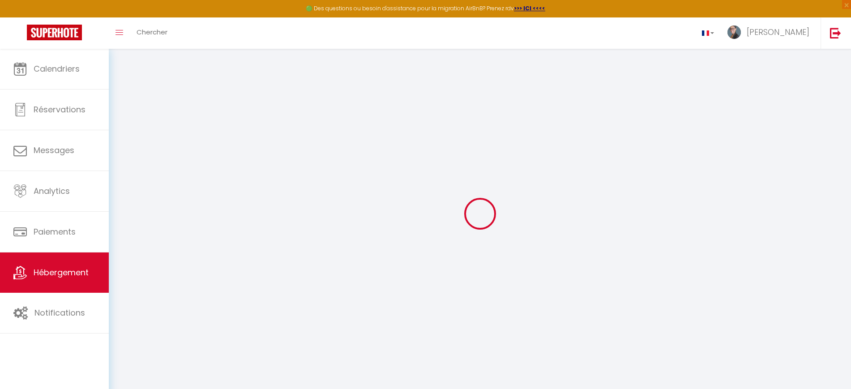
checkbox input "false"
select select
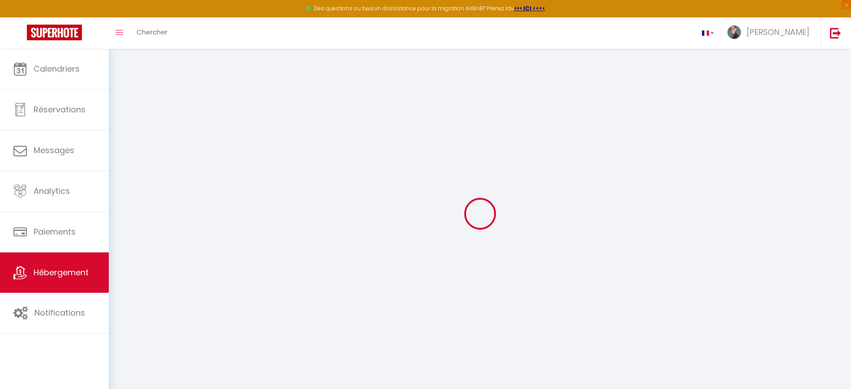
type input "156 A - LES BOUQUETINS - 4 personnes et 2 enfants"
type input "[PERSON_NAME] et [PERSON_NAME]"
type input "FROEHLICH"
type input "Rue [PERSON_NAME] 44"
type input "2900"
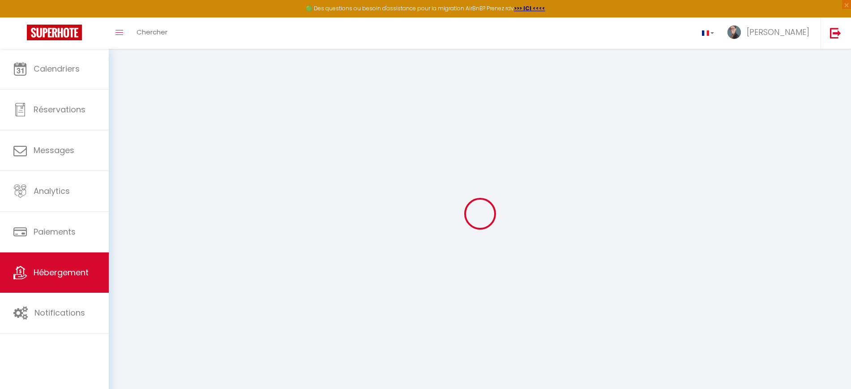
type input "Porrentruy"
select select "6"
select select "4"
type input "202"
type input "10"
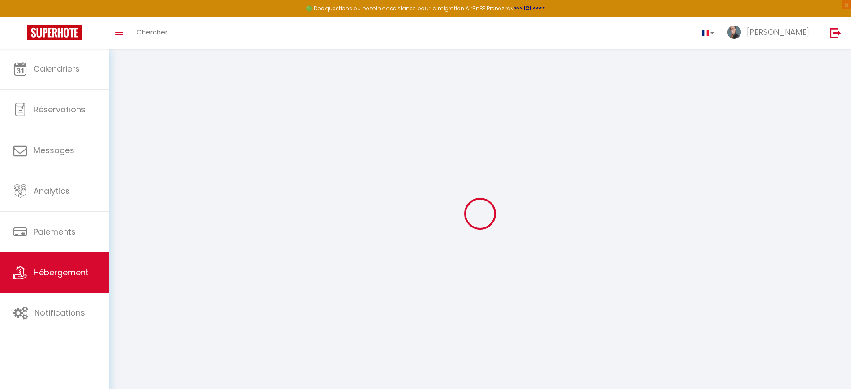
type input "120"
type input "300"
type input "8.1"
select select
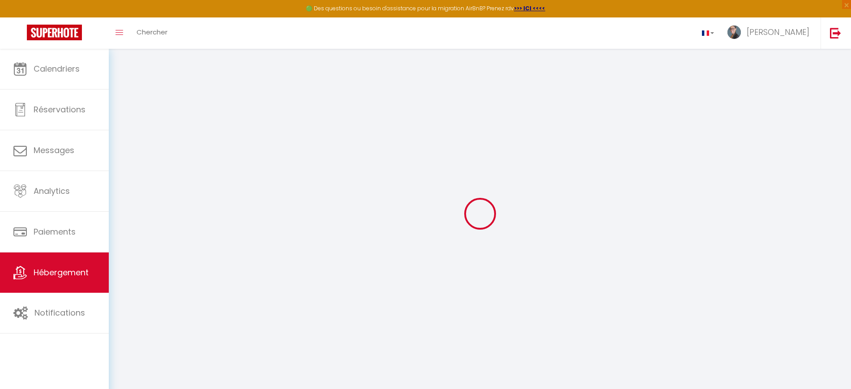
select select
type input "[GEOGRAPHIC_DATA]"
type input "1884"
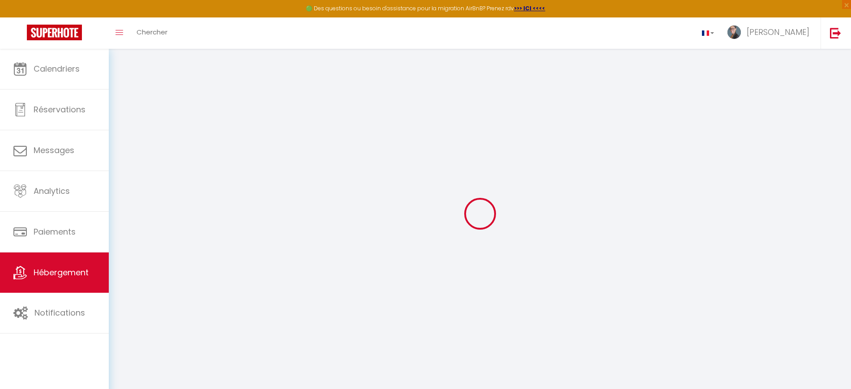
type input "[GEOGRAPHIC_DATA]"
select select "208"
type input "[EMAIL_ADDRESS][DOMAIN_NAME]"
select select
checkbox input "false"
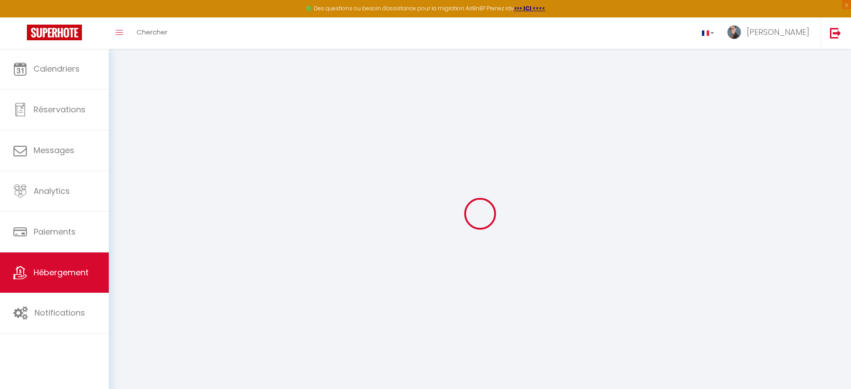
checkbox input "false"
select select "94"
select select
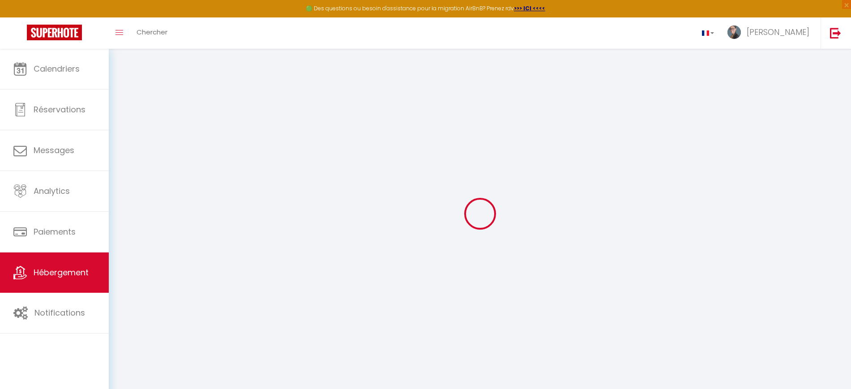
select select
type input "43"
type input "120"
type input "0"
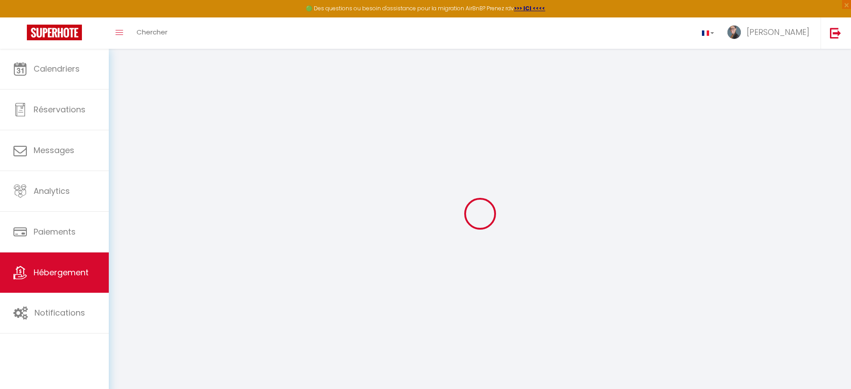
type input "0"
select select
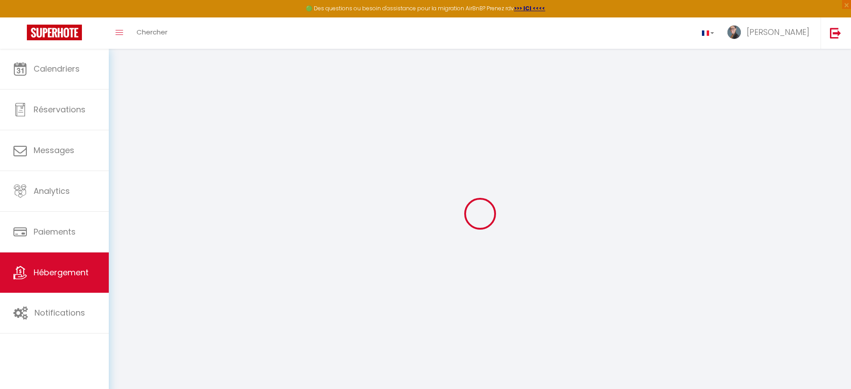
select select
checkbox input "false"
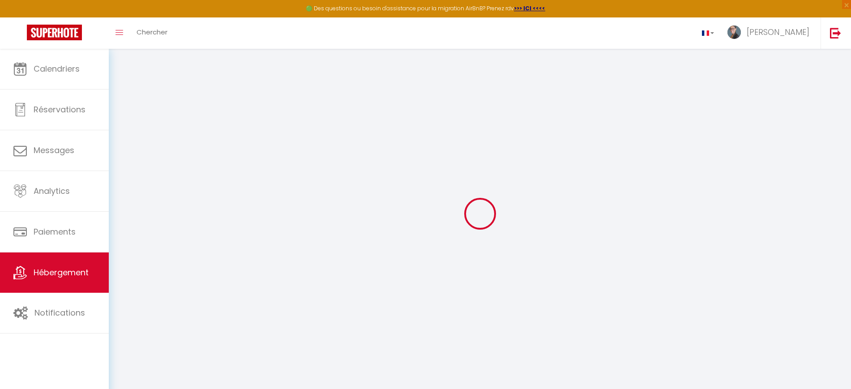
checkbox input "false"
select select
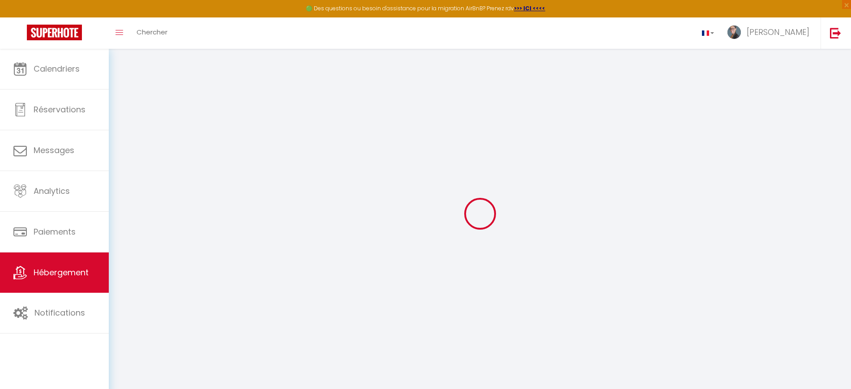
select select
checkbox input "false"
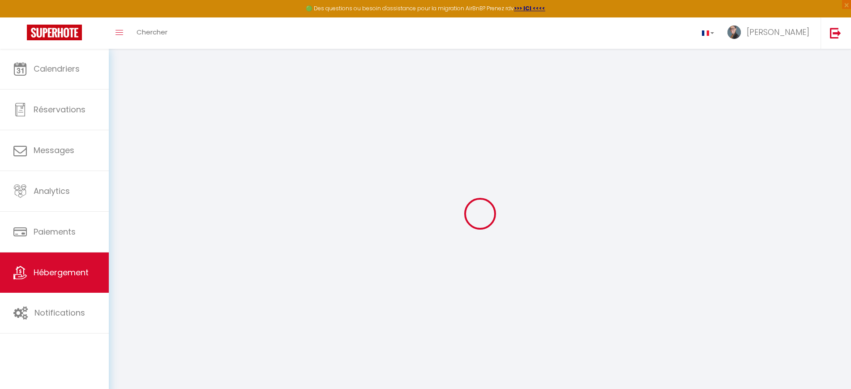
checkbox input "false"
select select
checkbox input "false"
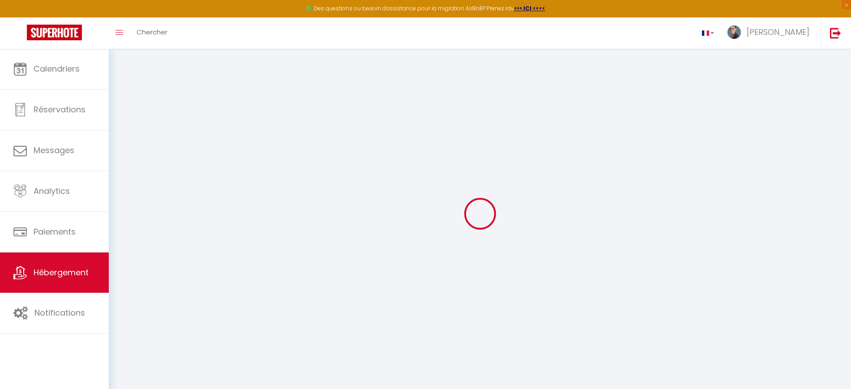
checkbox input "false"
select select
select select "15:30"
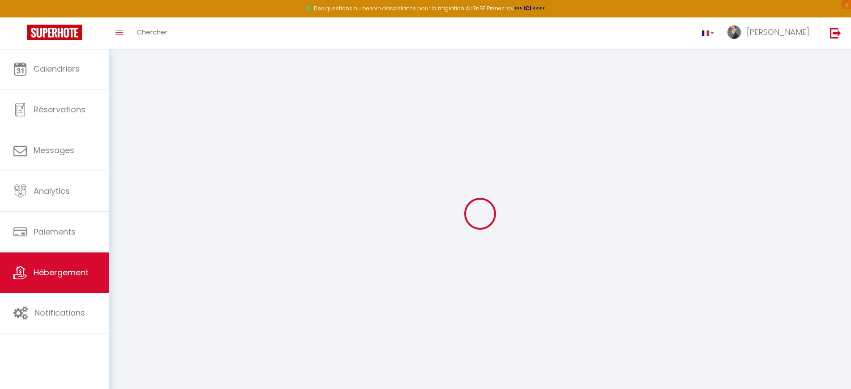
select select "23:45"
select select "11:00"
select select "15"
select select "120"
select select
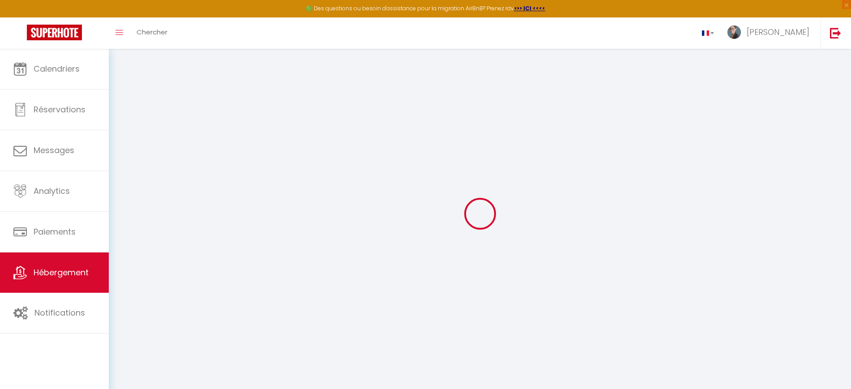
checkbox input "false"
select select
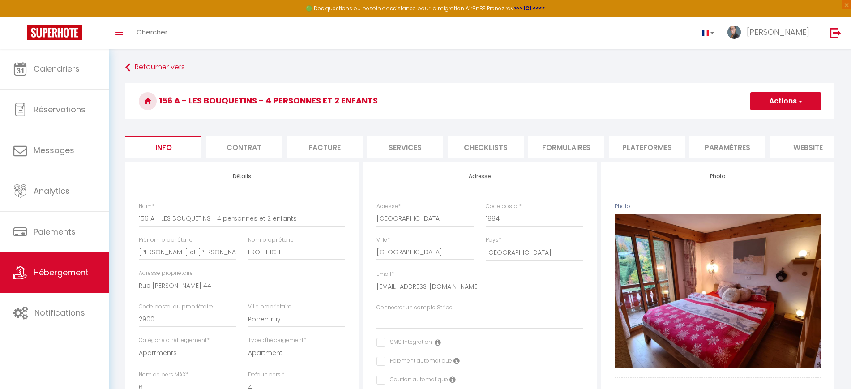
select select
checkbox input "false"
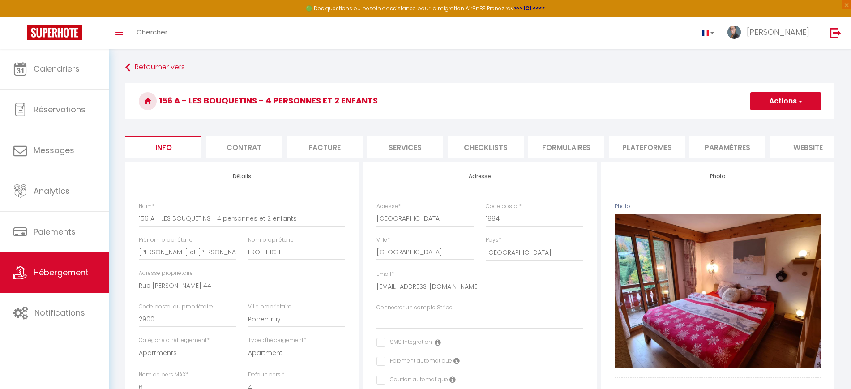
select select
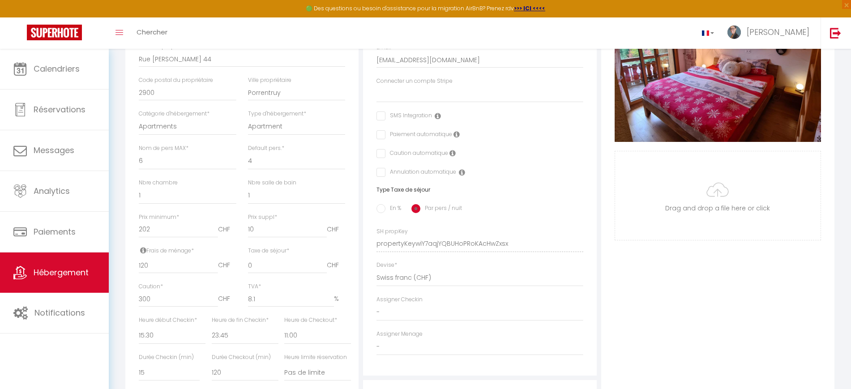
scroll to position [226, 0]
click at [256, 273] on input "0" at bounding box center [287, 266] width 79 height 16
type input "0.01"
select select
checkbox input "false"
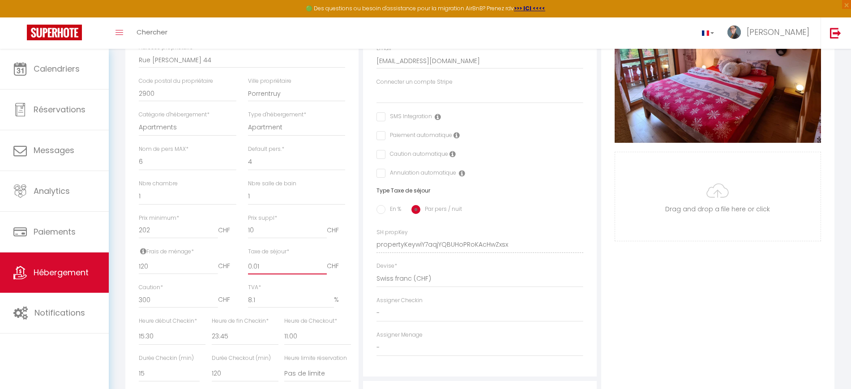
checkbox input "false"
select select
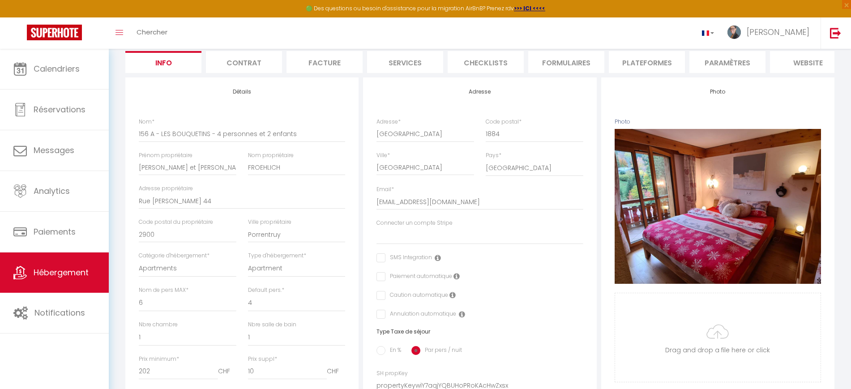
scroll to position [84, 0]
type input "0.01"
click at [256, 273] on select "Apartment Condominium Loft Serviced Apartment" at bounding box center [296, 268] width 97 height 17
